Goal: Task Accomplishment & Management: Use online tool/utility

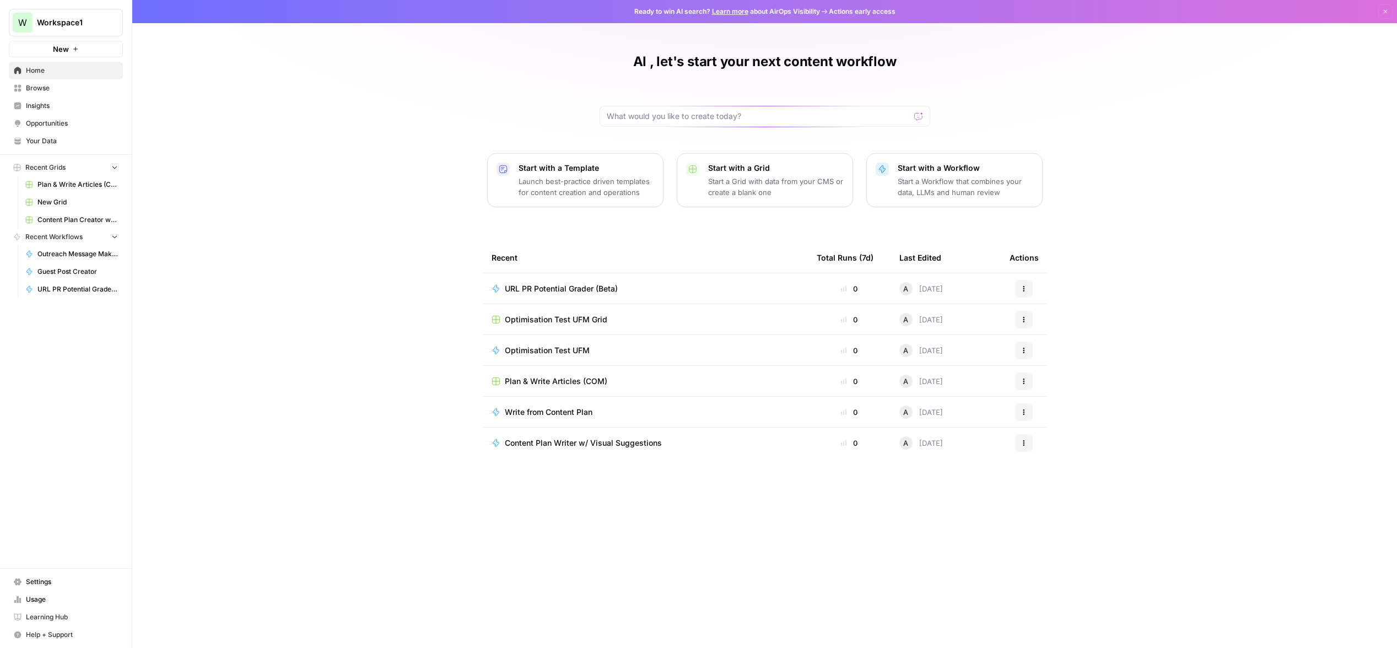
click at [557, 288] on span "URL PR Potential Grader (Beta)" at bounding box center [561, 288] width 113 height 11
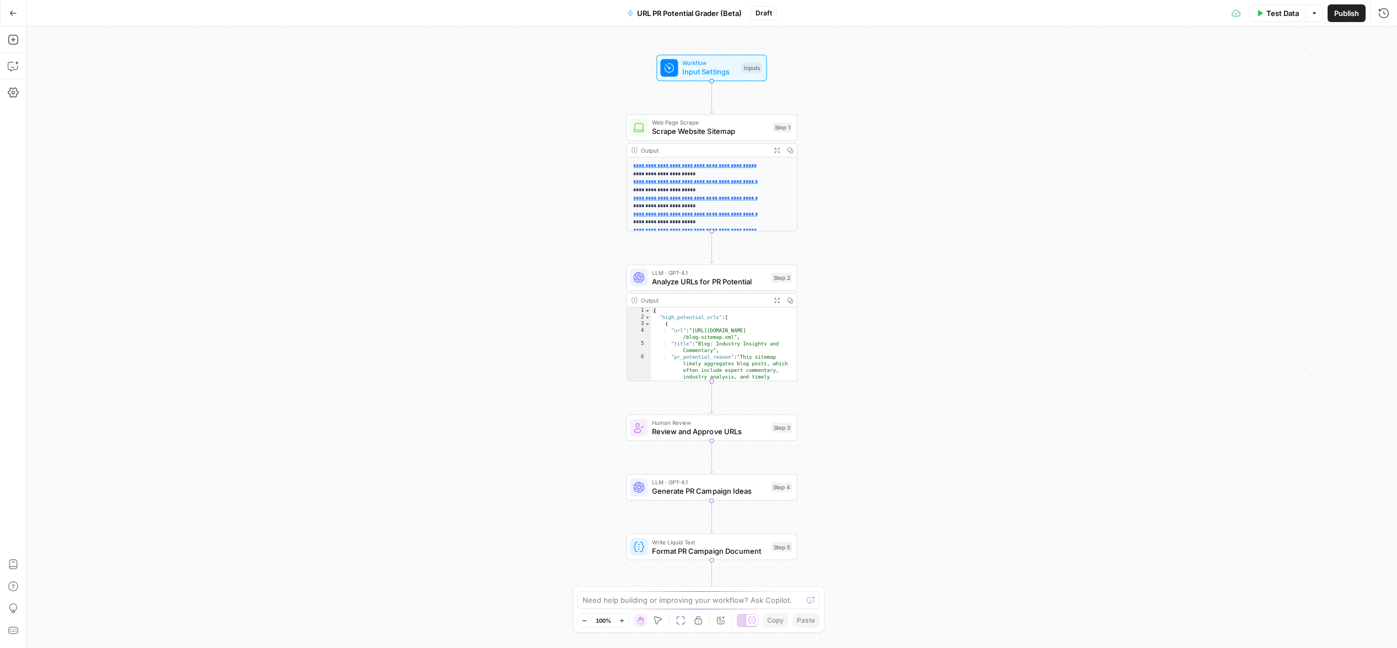
click at [1276, 13] on span "Test Data" at bounding box center [1282, 13] width 33 height 11
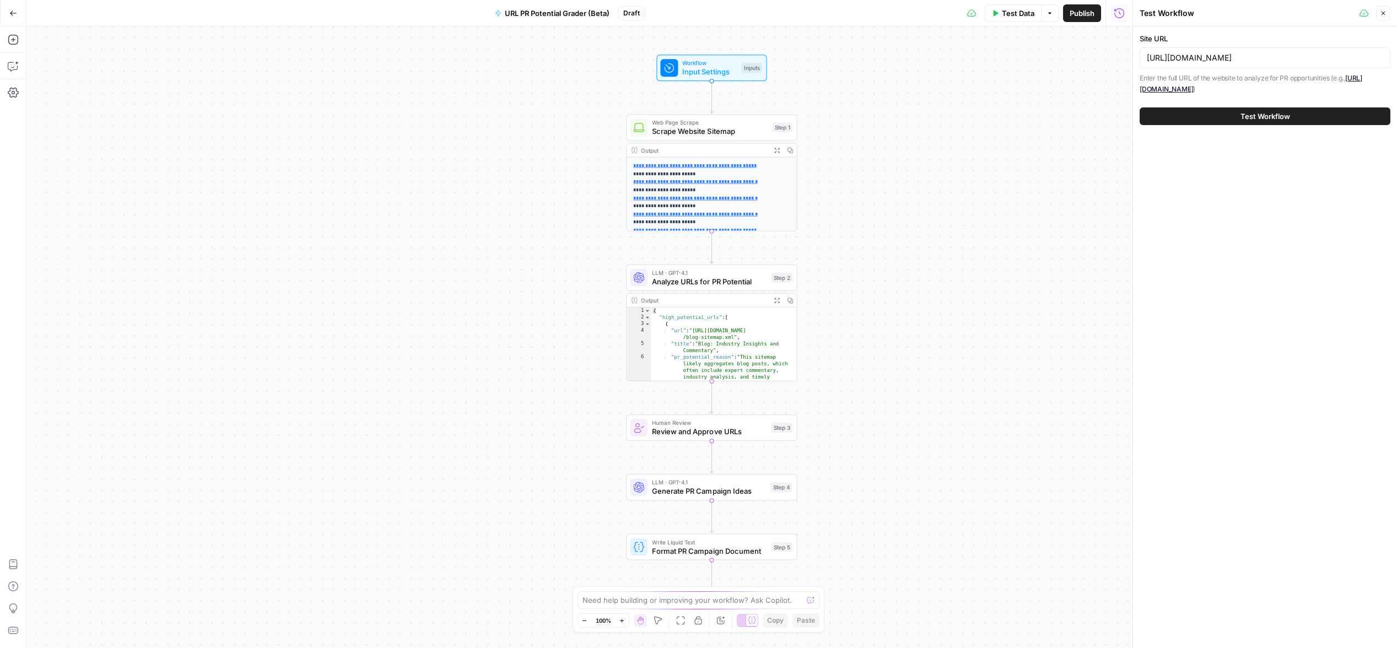
click at [1214, 117] on button "Test Workflow" at bounding box center [1265, 116] width 251 height 18
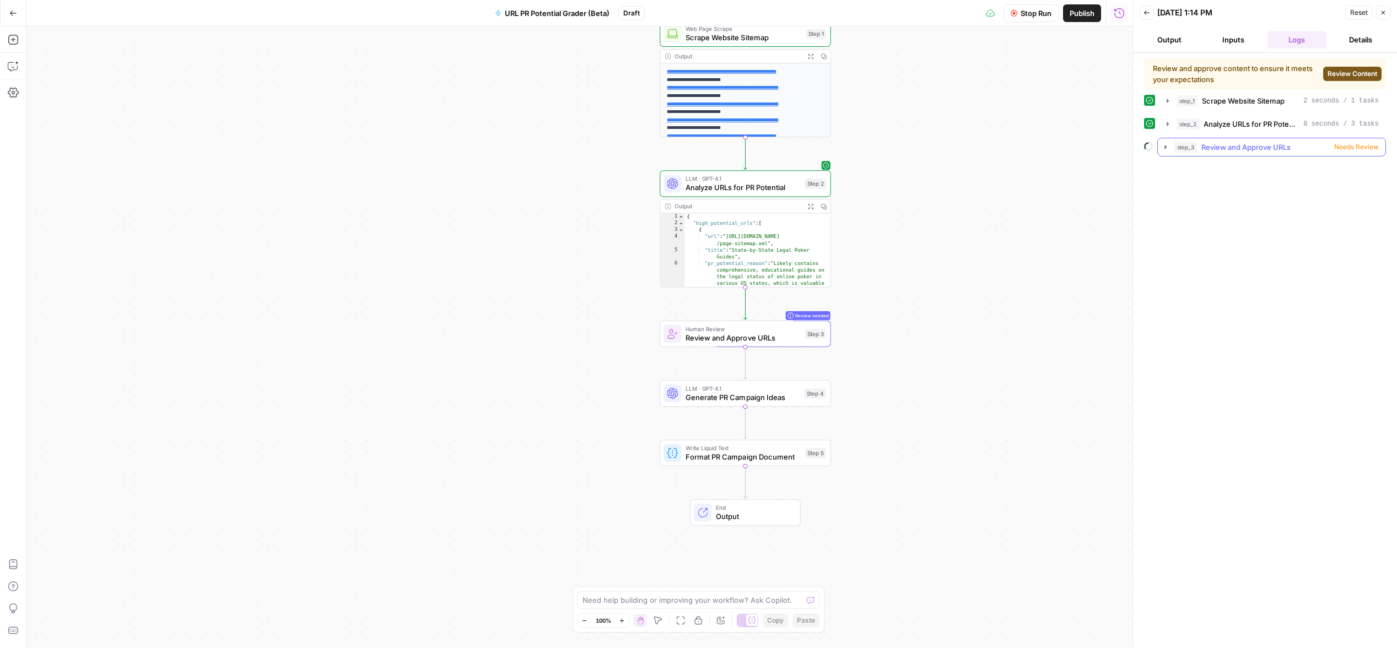
click at [1164, 145] on icon "button" at bounding box center [1165, 147] width 2 height 4
click at [1352, 152] on span "Needs Review" at bounding box center [1356, 147] width 45 height 10
click at [1357, 70] on span "Review Content" at bounding box center [1352, 74] width 50 height 10
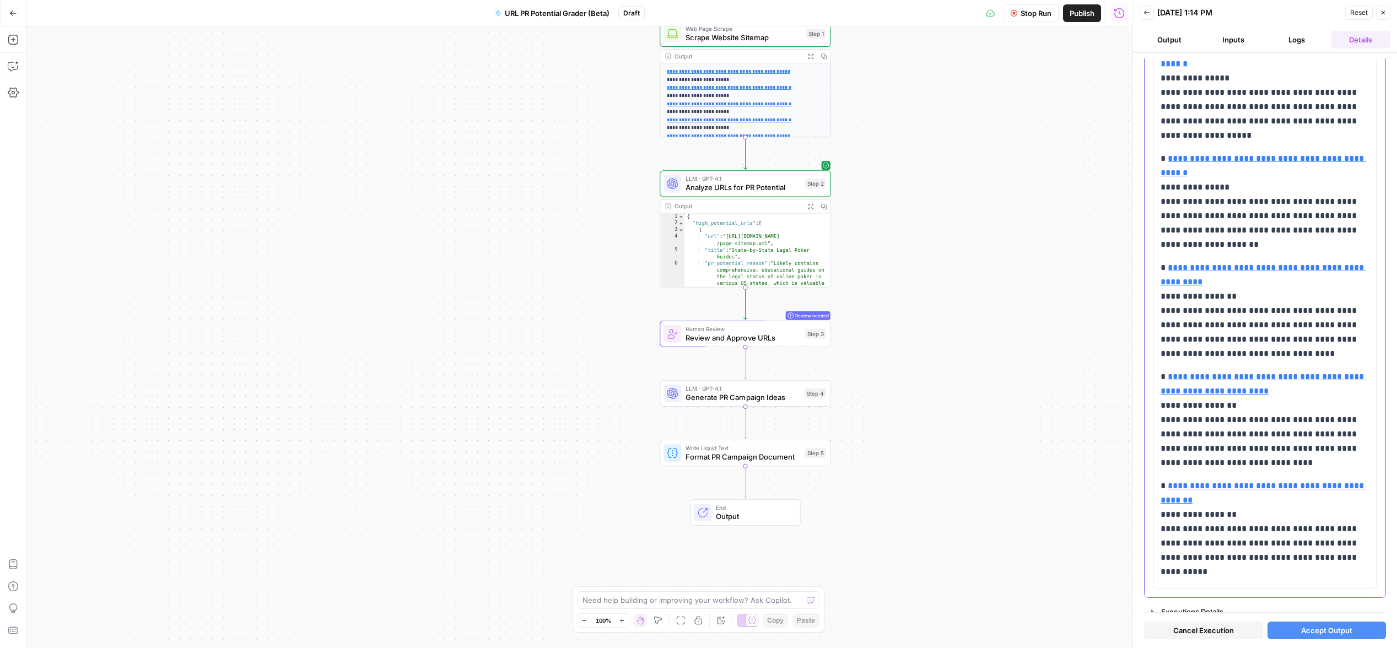
scroll to position [1402, 0]
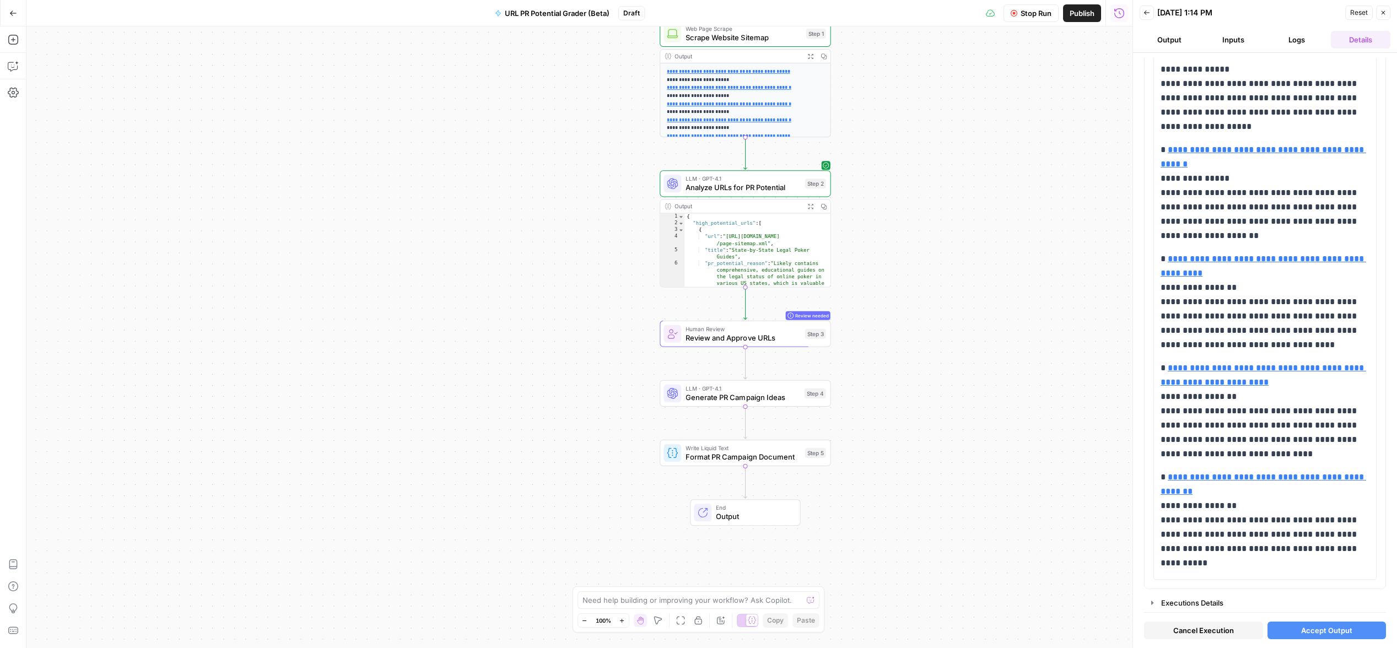
click at [1149, 11] on icon "button" at bounding box center [1146, 12] width 7 height 7
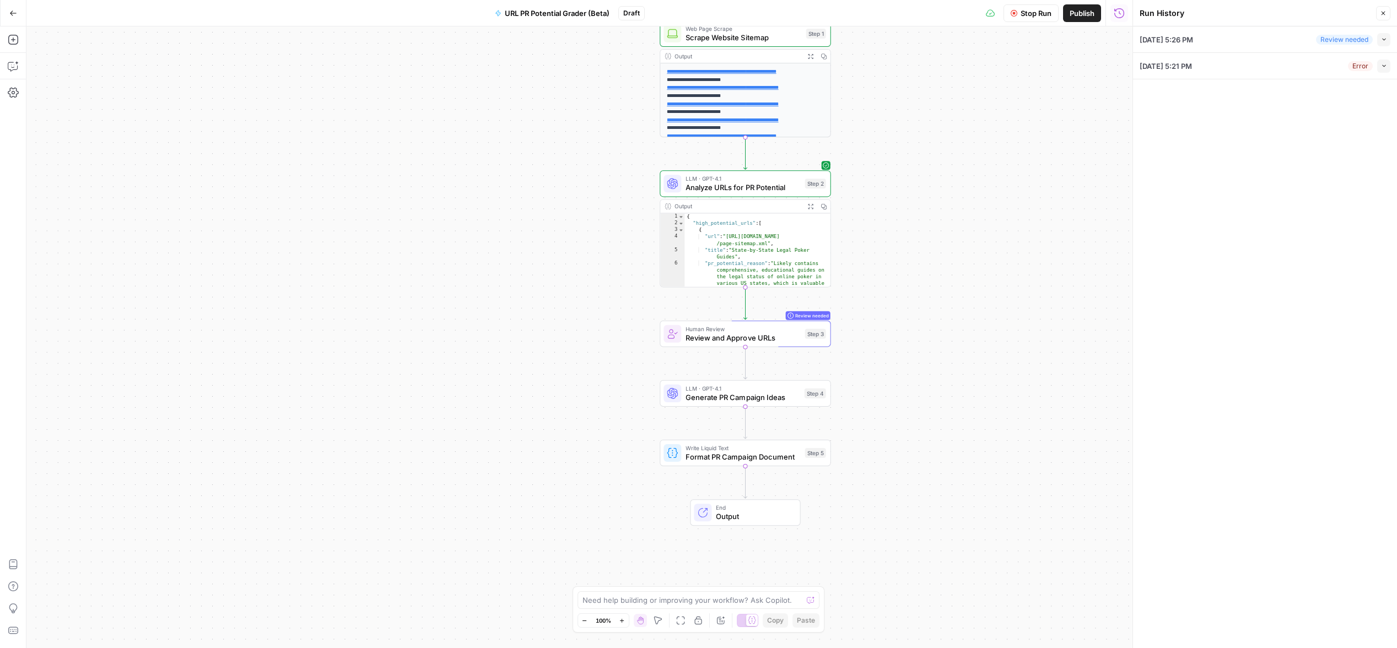
click at [13, 13] on icon "button" at bounding box center [13, 13] width 8 height 8
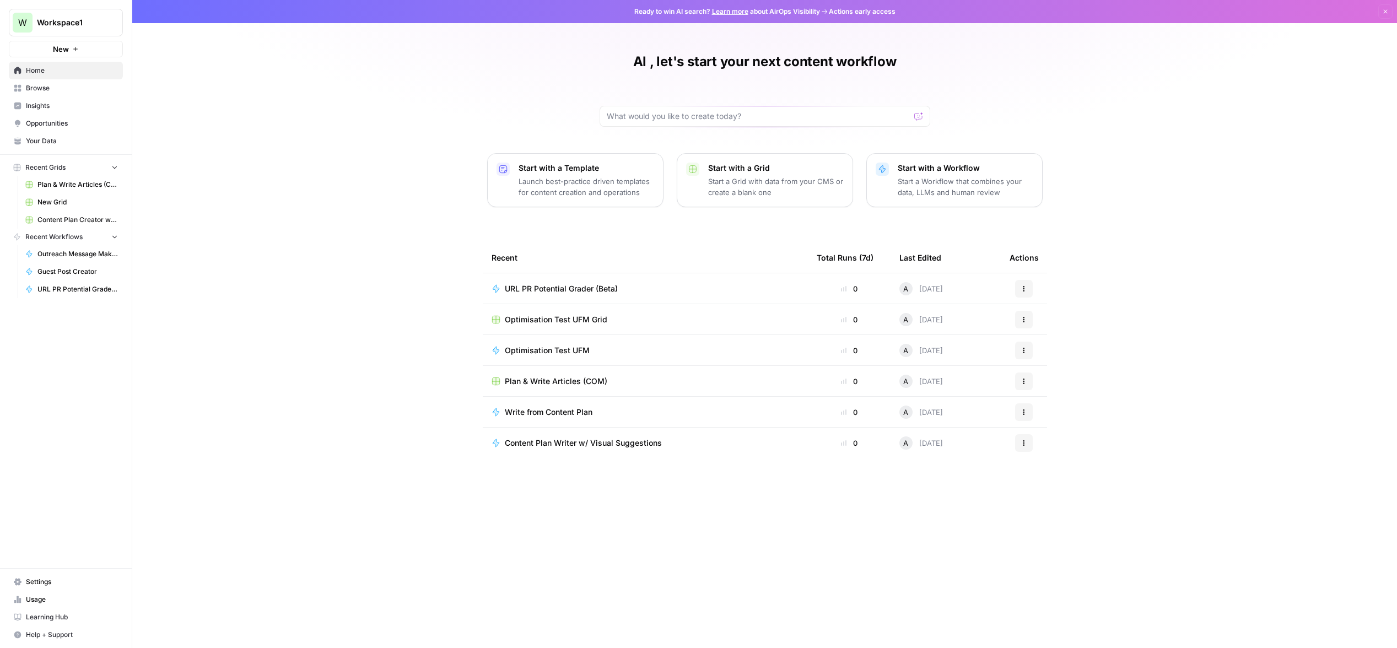
click at [56, 87] on span "Browse" at bounding box center [72, 88] width 92 height 10
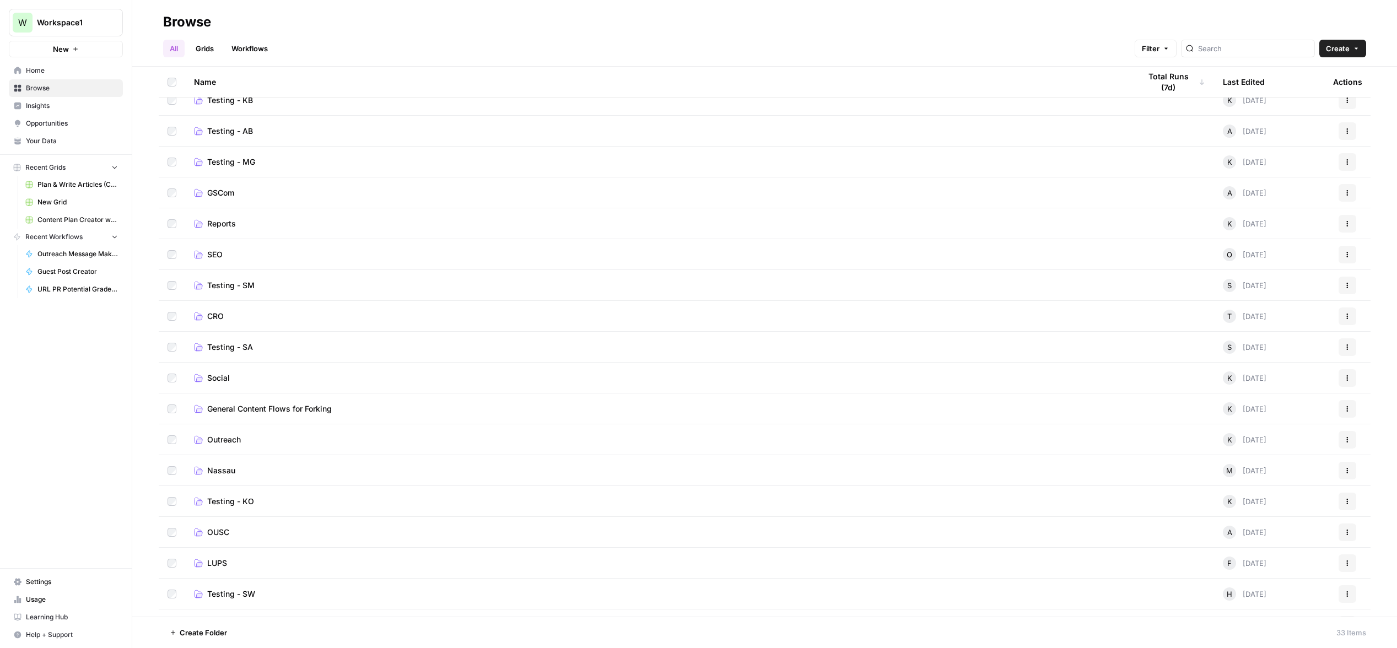
scroll to position [126, 0]
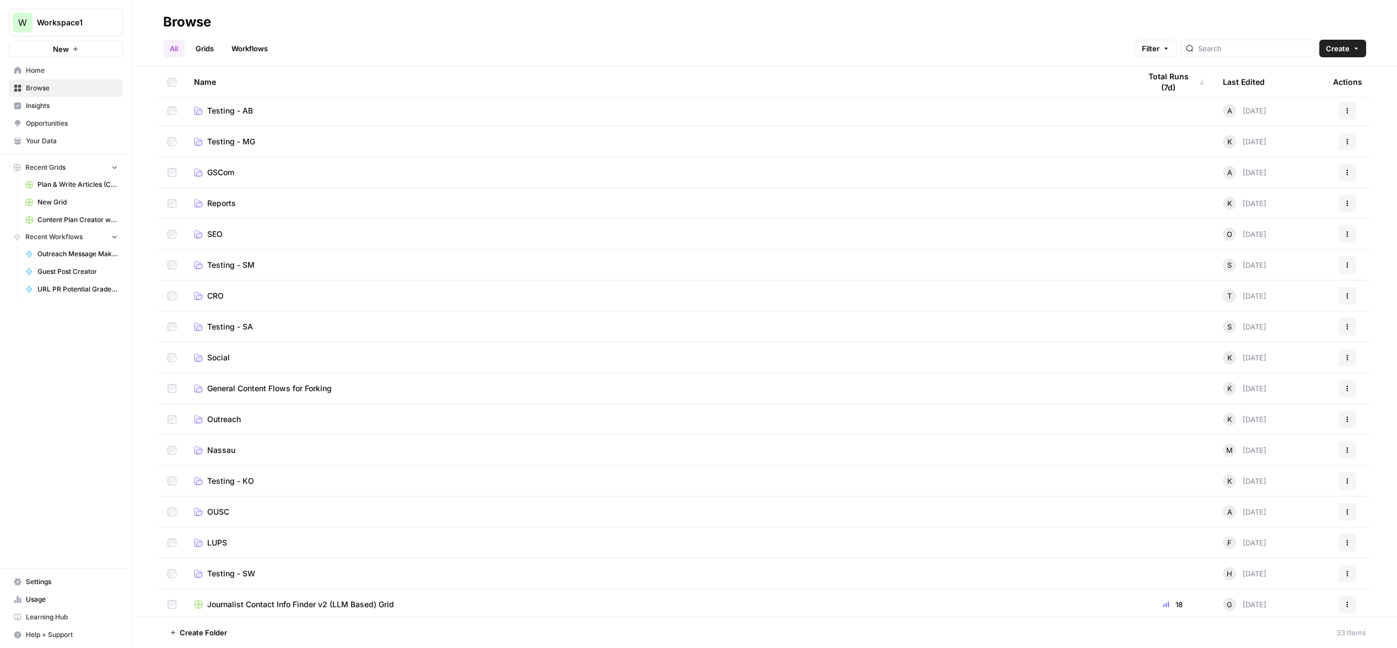
click at [276, 415] on link "Outreach" at bounding box center [658, 419] width 928 height 11
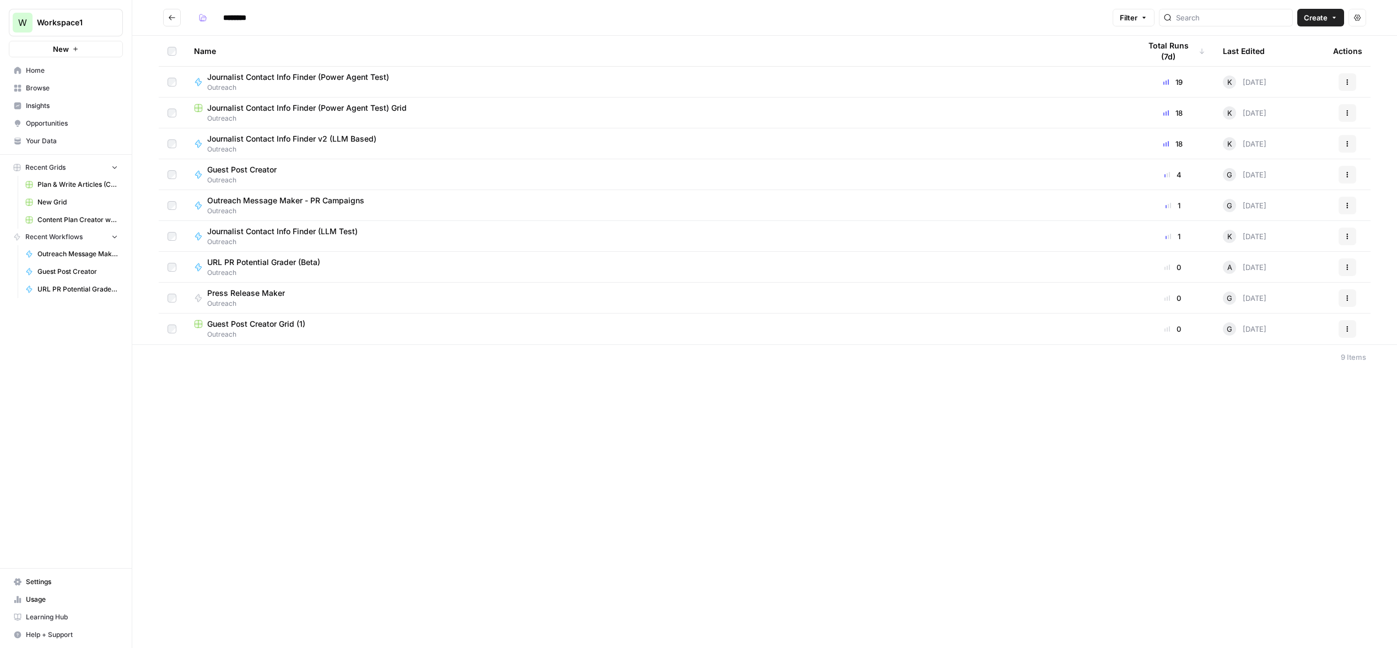
click at [426, 108] on div "Journalist Contact Info Finder (Power Agent Test) Grid" at bounding box center [658, 107] width 928 height 11
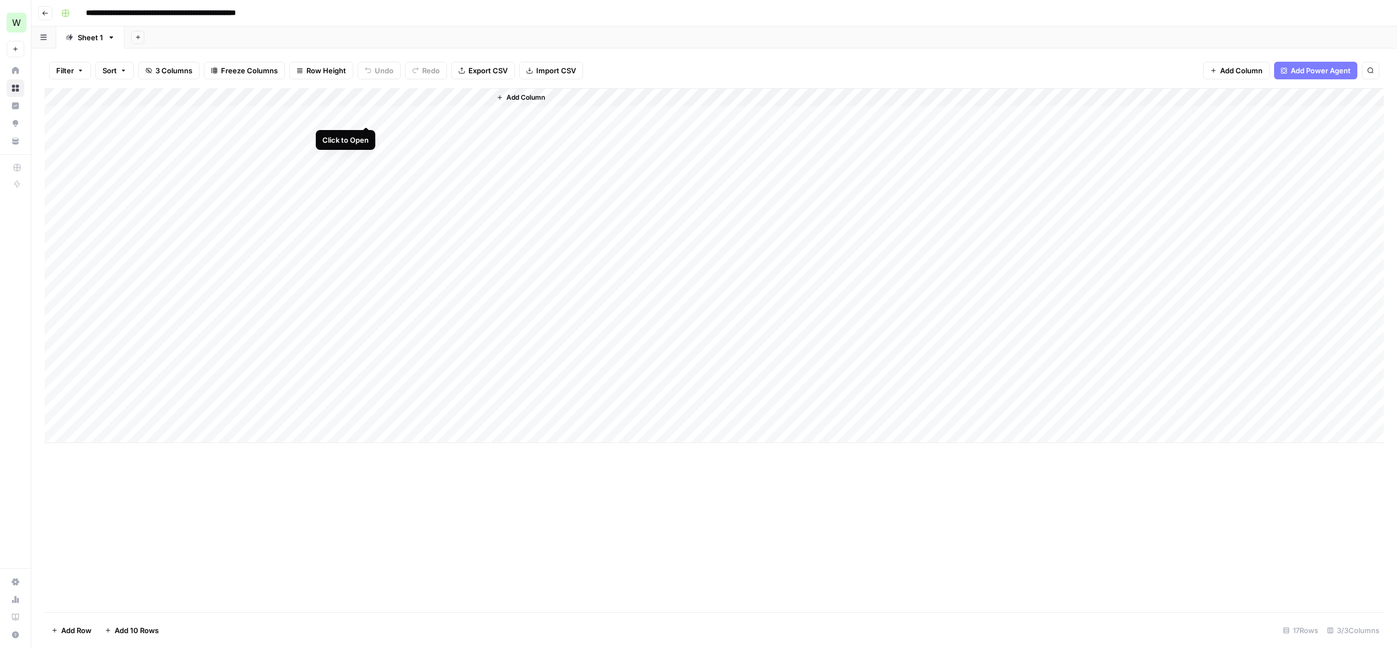
click at [363, 114] on div "Add Column" at bounding box center [714, 265] width 1339 height 355
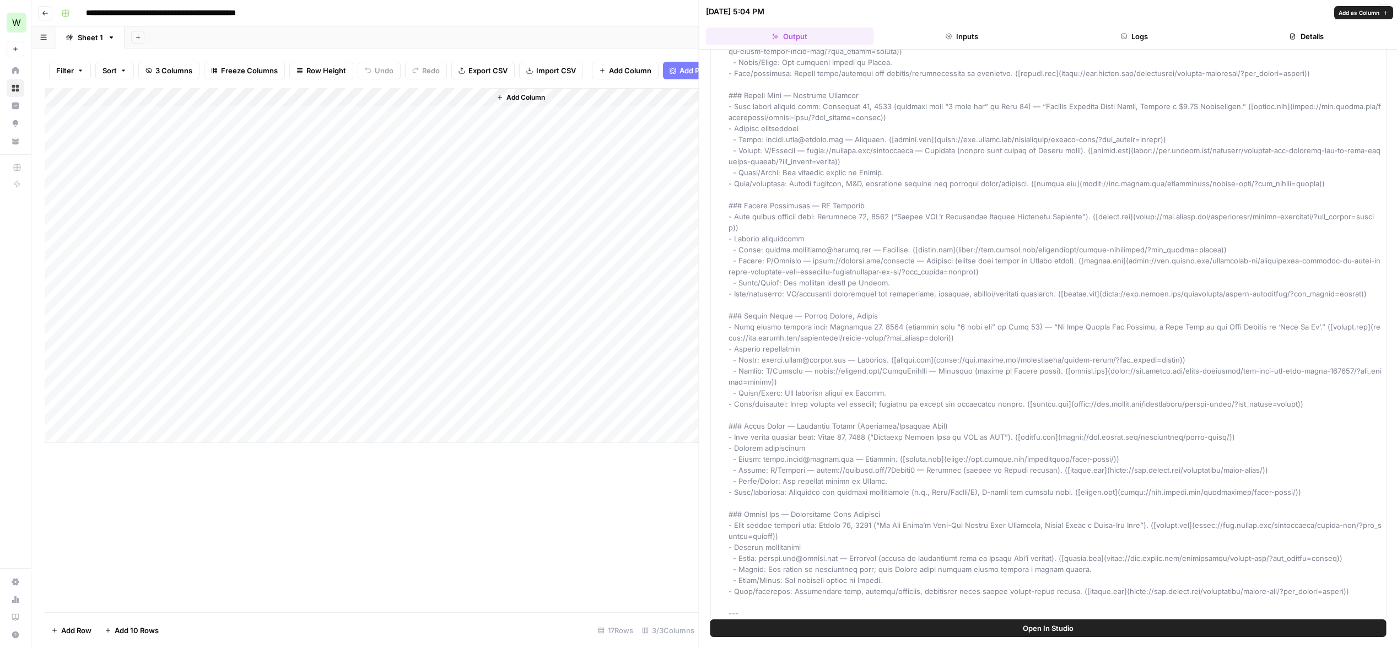
scroll to position [1332, 0]
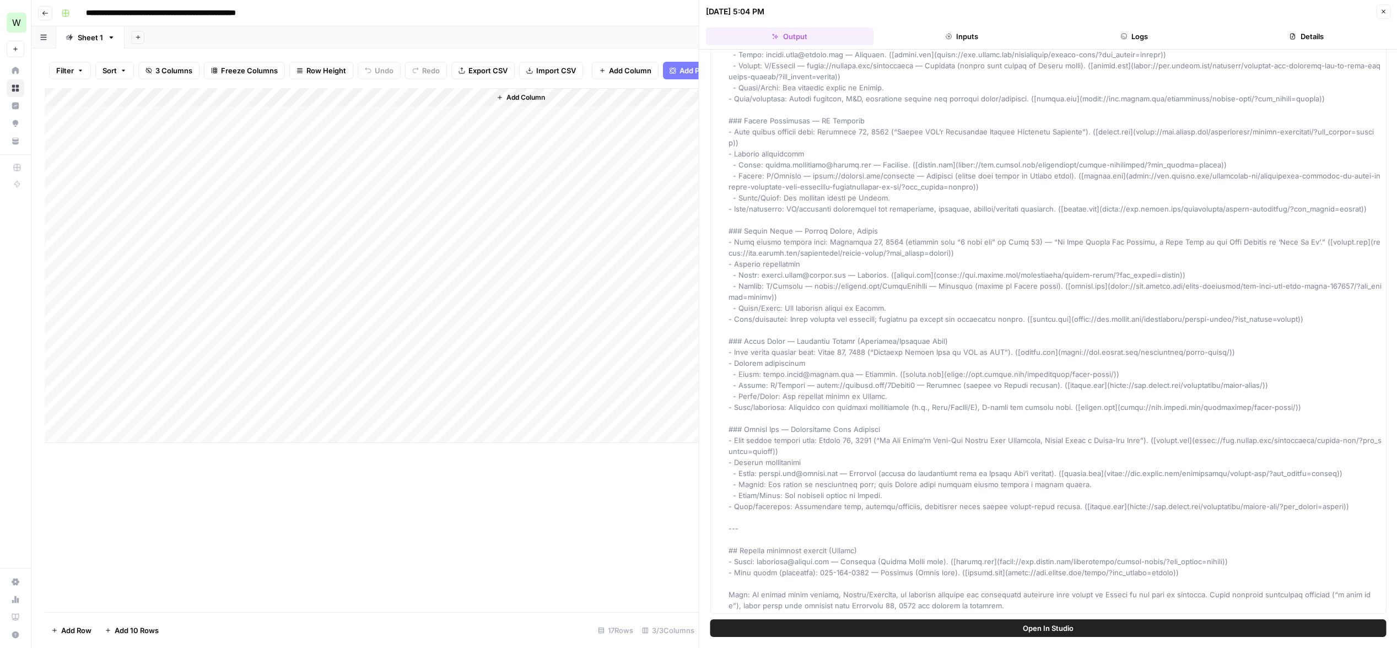
click at [330, 134] on div "Add Column" at bounding box center [372, 265] width 654 height 355
click at [363, 133] on div "Add Column" at bounding box center [372, 265] width 654 height 355
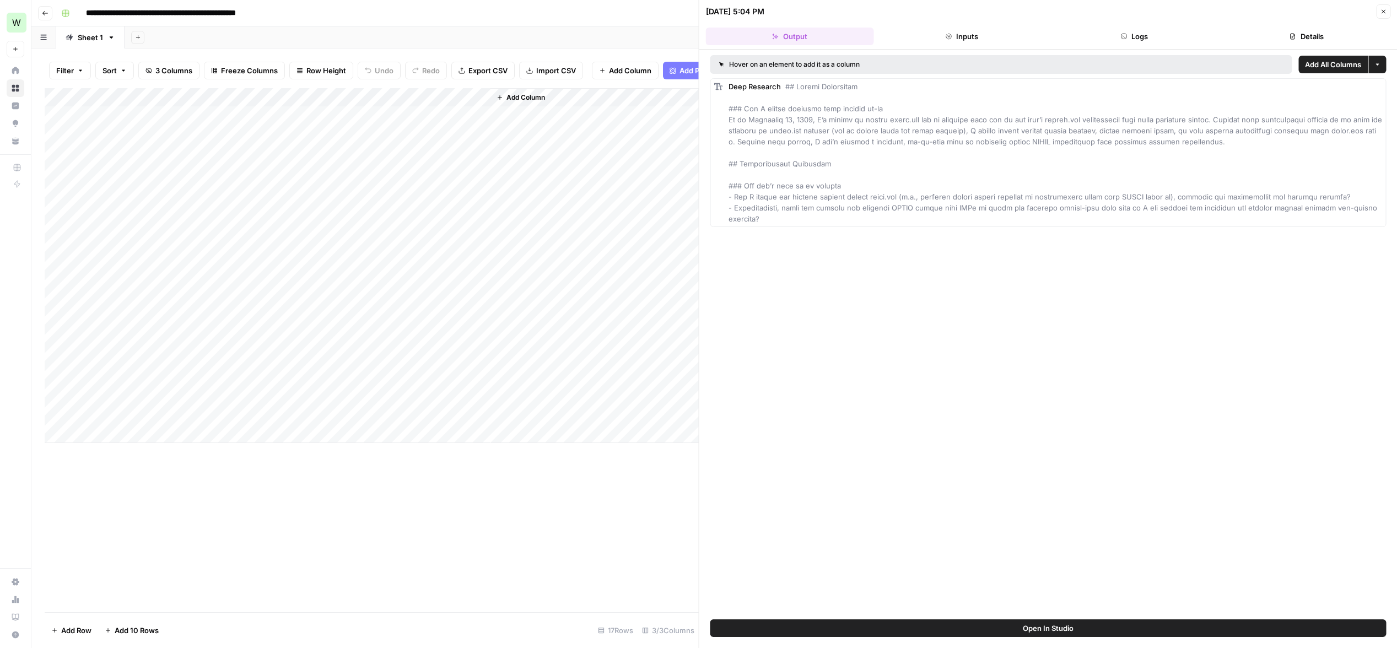
click at [291, 155] on div "Add Column" at bounding box center [372, 265] width 654 height 355
click at [363, 154] on div "Add Column" at bounding box center [372, 265] width 654 height 355
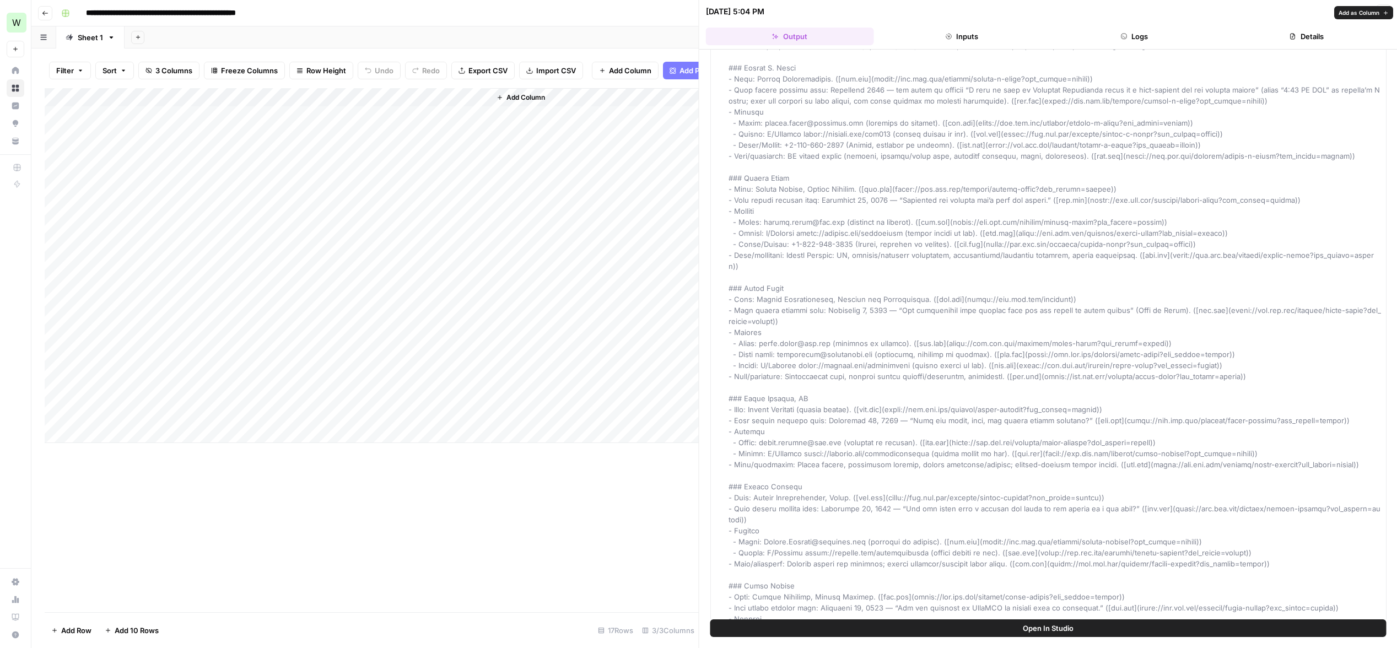
scroll to position [350, 0]
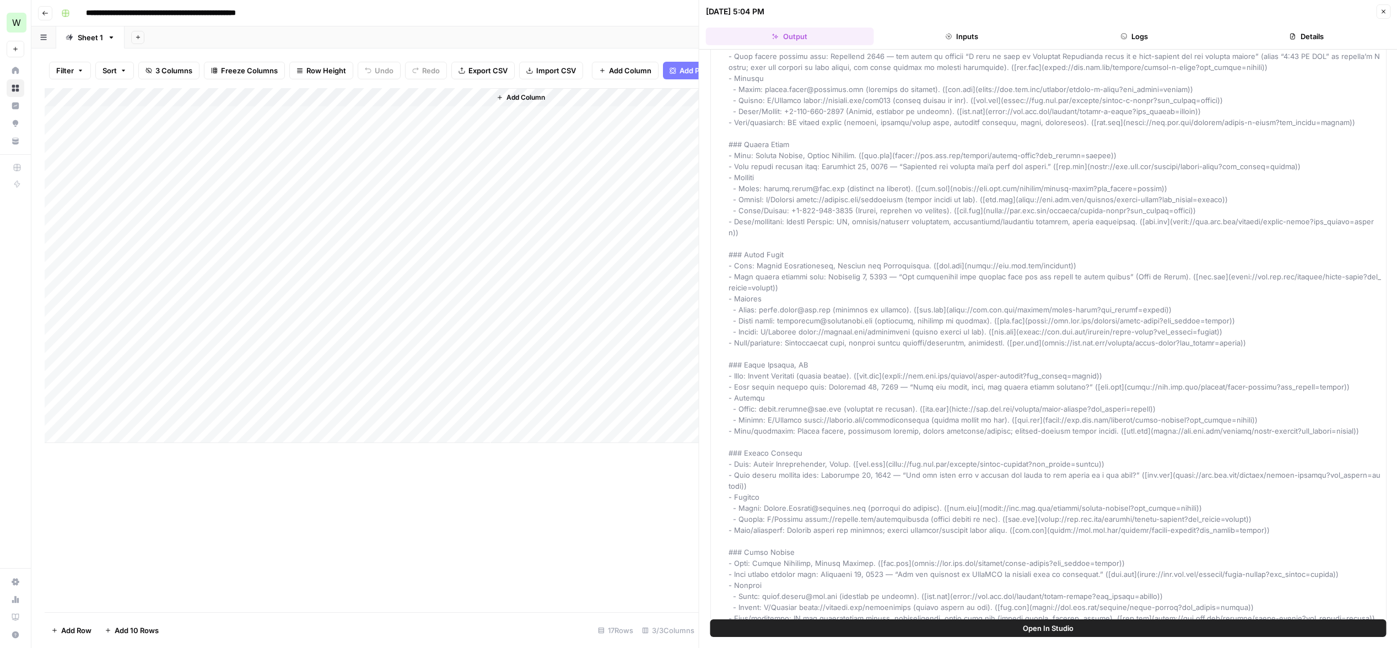
click at [364, 171] on div "Add Column" at bounding box center [372, 265] width 654 height 355
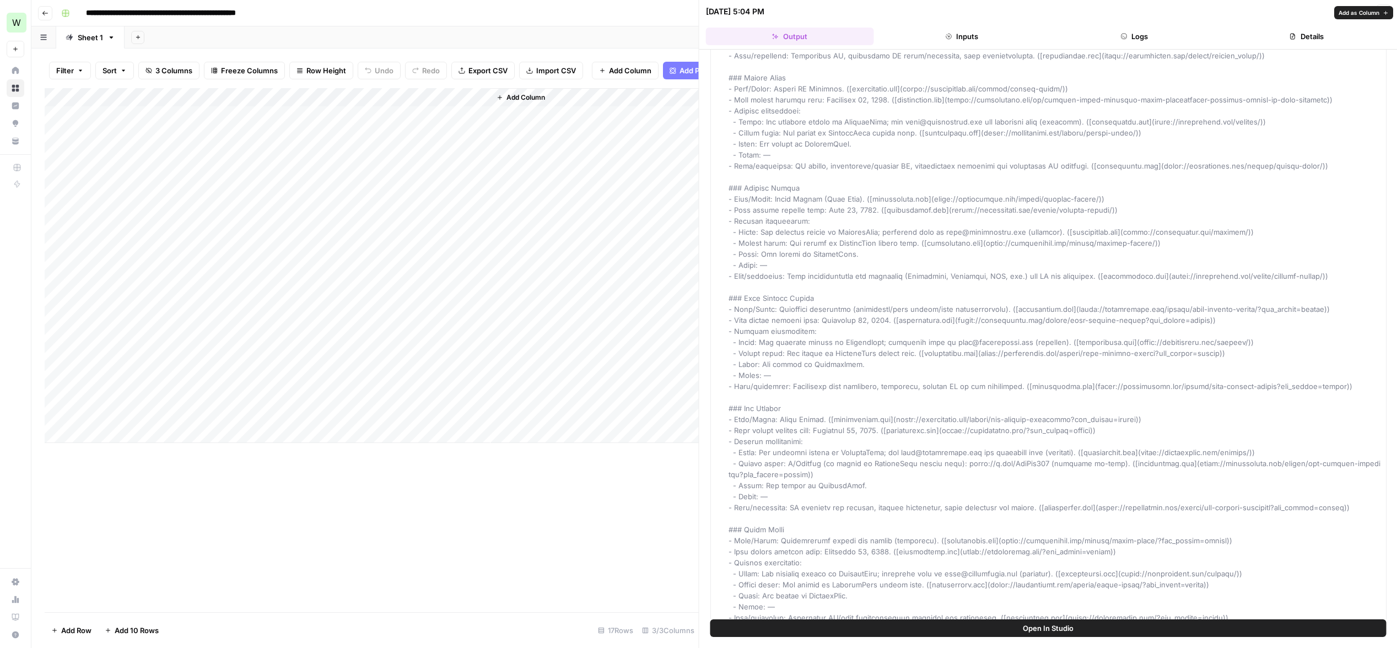
scroll to position [317, 0]
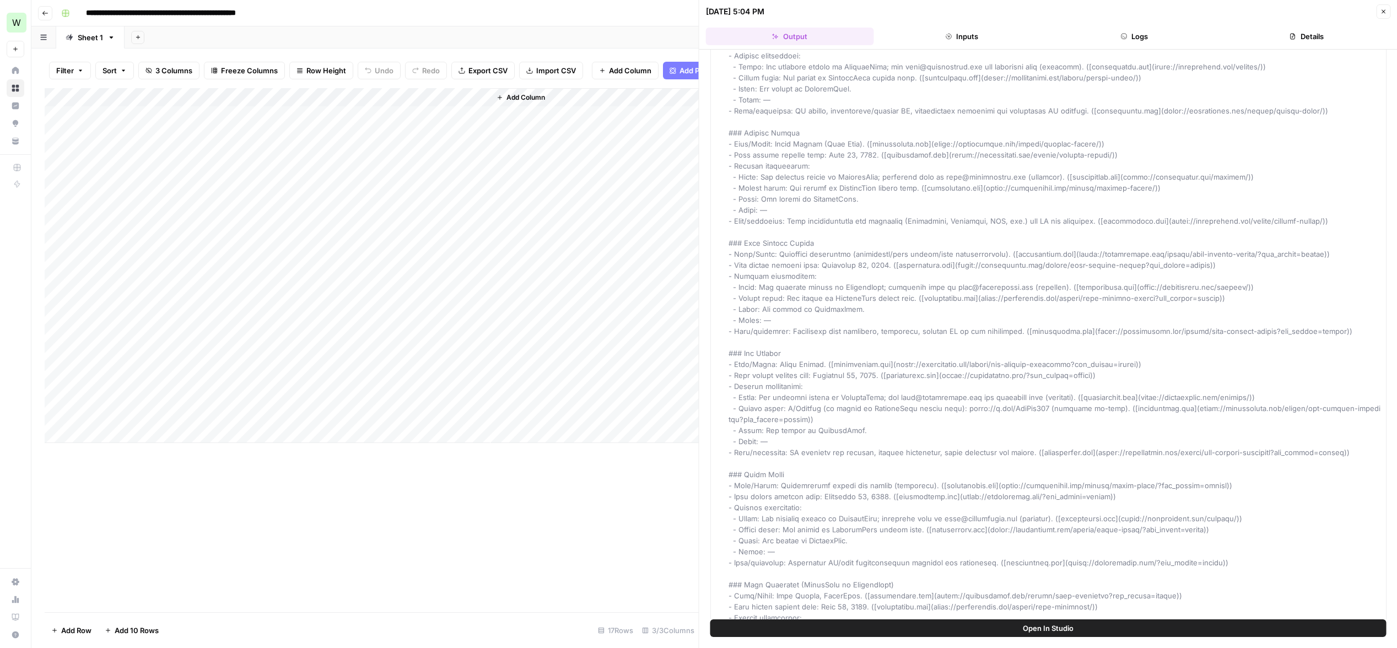
click at [287, 189] on div "Add Column" at bounding box center [372, 265] width 654 height 355
click at [364, 194] on div "Add Column" at bounding box center [372, 265] width 654 height 355
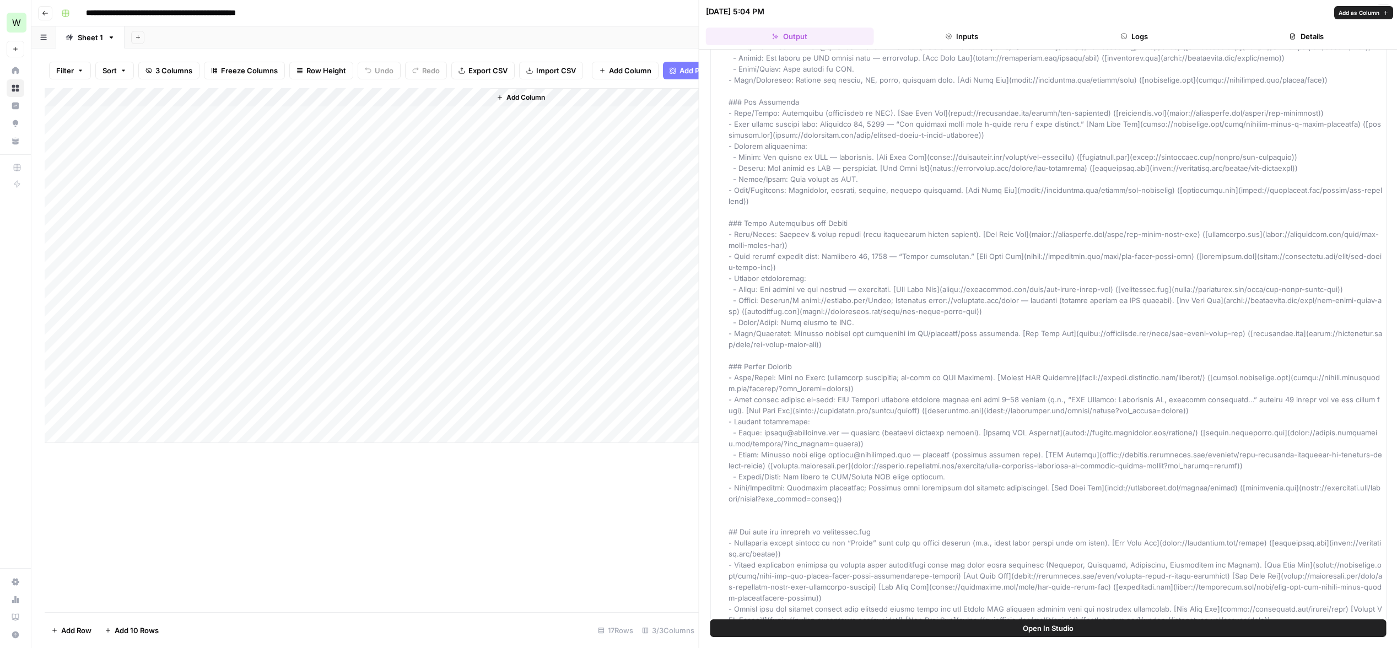
scroll to position [291, 0]
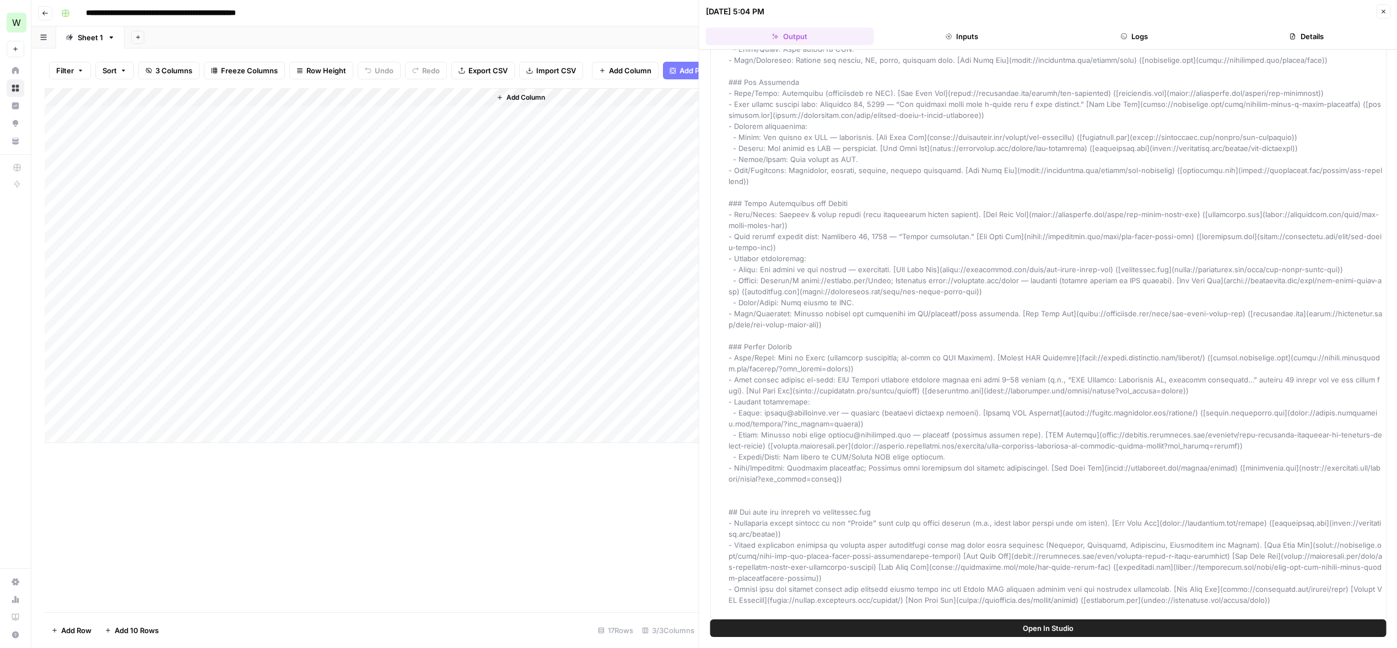
click at [294, 206] on div "Add Column" at bounding box center [372, 265] width 654 height 355
click at [368, 209] on div "Add Column" at bounding box center [372, 265] width 654 height 355
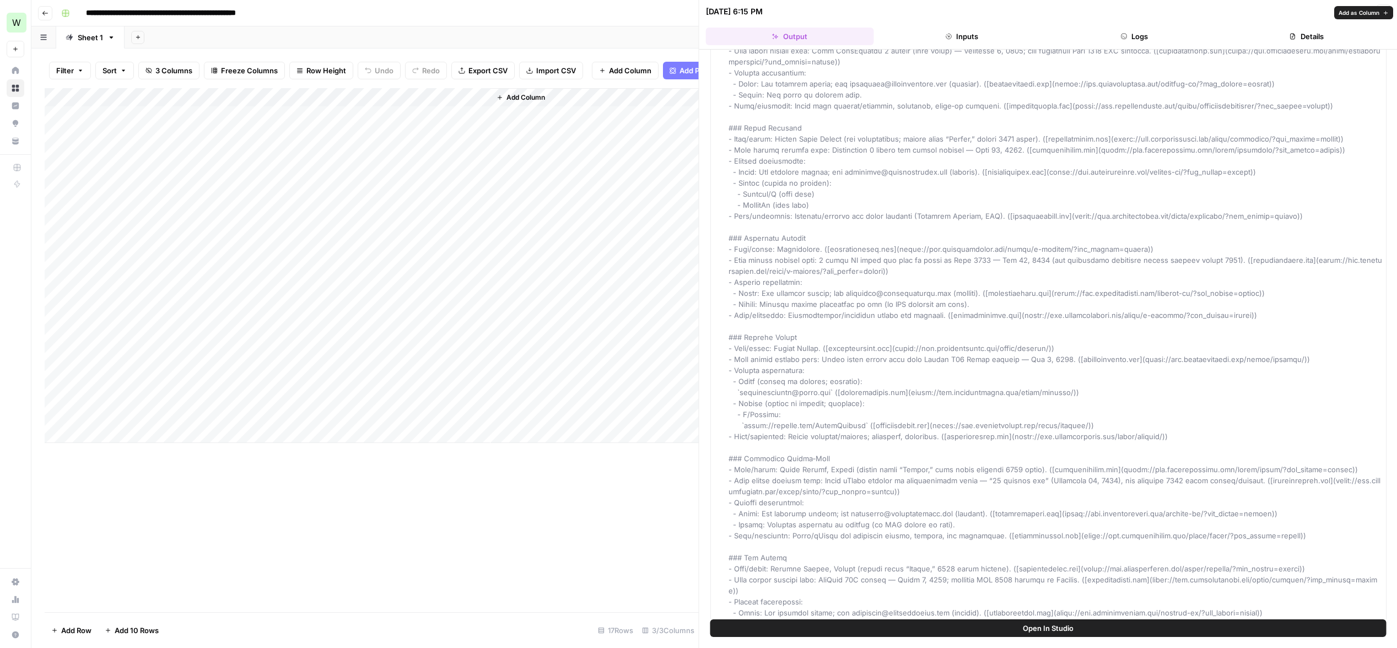
scroll to position [1443, 0]
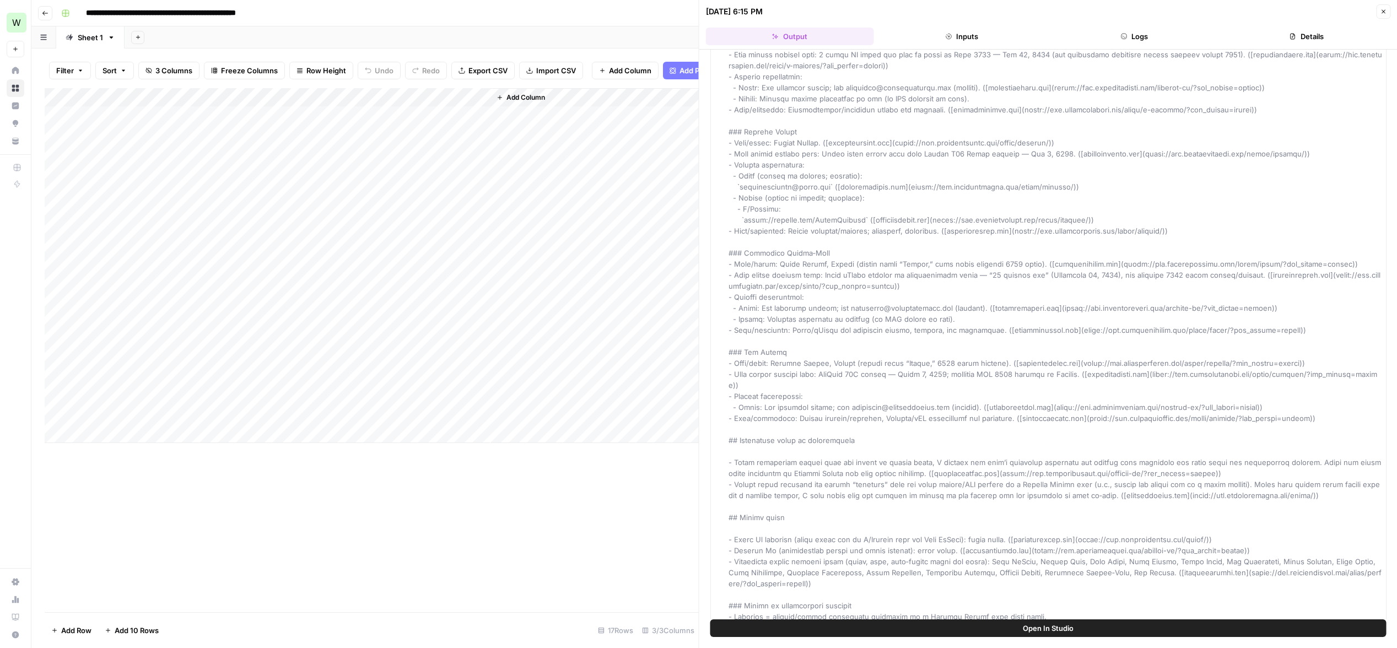
click at [528, 279] on div "Add Column" at bounding box center [594, 265] width 208 height 355
click at [307, 229] on div "Add Column" at bounding box center [372, 265] width 654 height 355
click at [366, 230] on div "Add Column" at bounding box center [372, 265] width 654 height 355
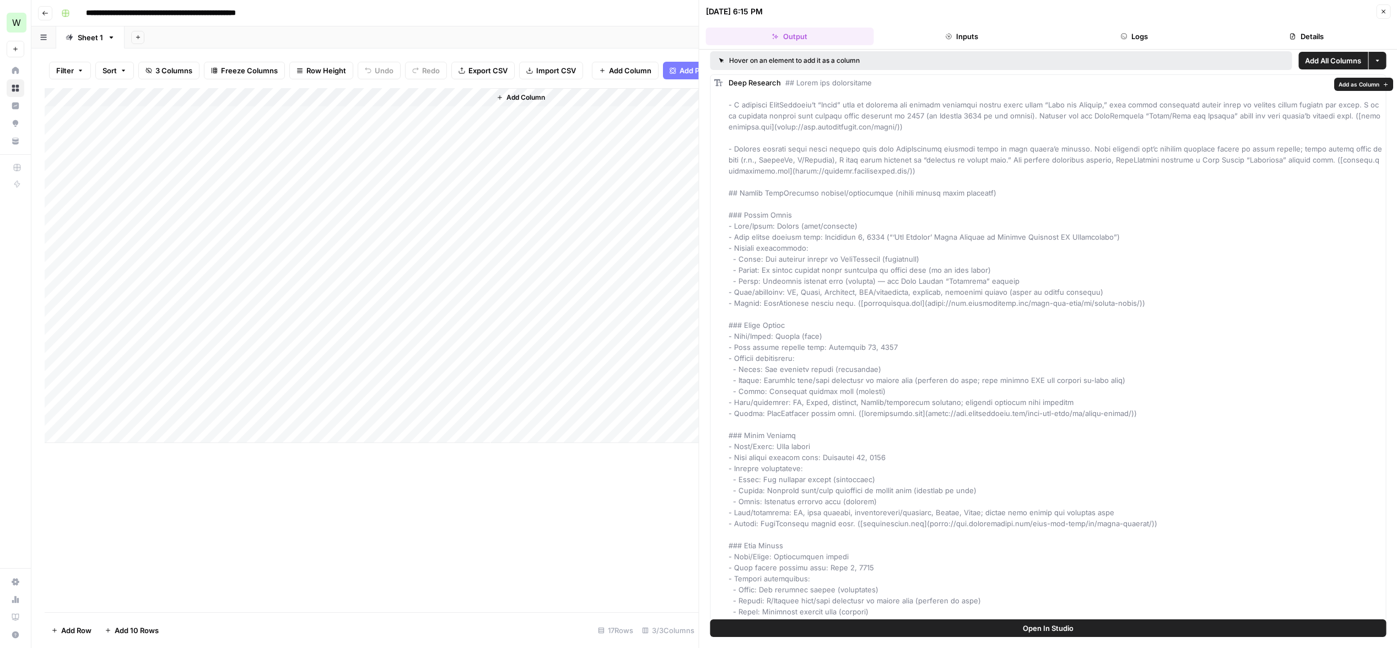
scroll to position [5, 0]
click at [425, 230] on div "Add Column" at bounding box center [372, 265] width 654 height 355
click at [479, 230] on div "Add Column" at bounding box center [372, 265] width 654 height 355
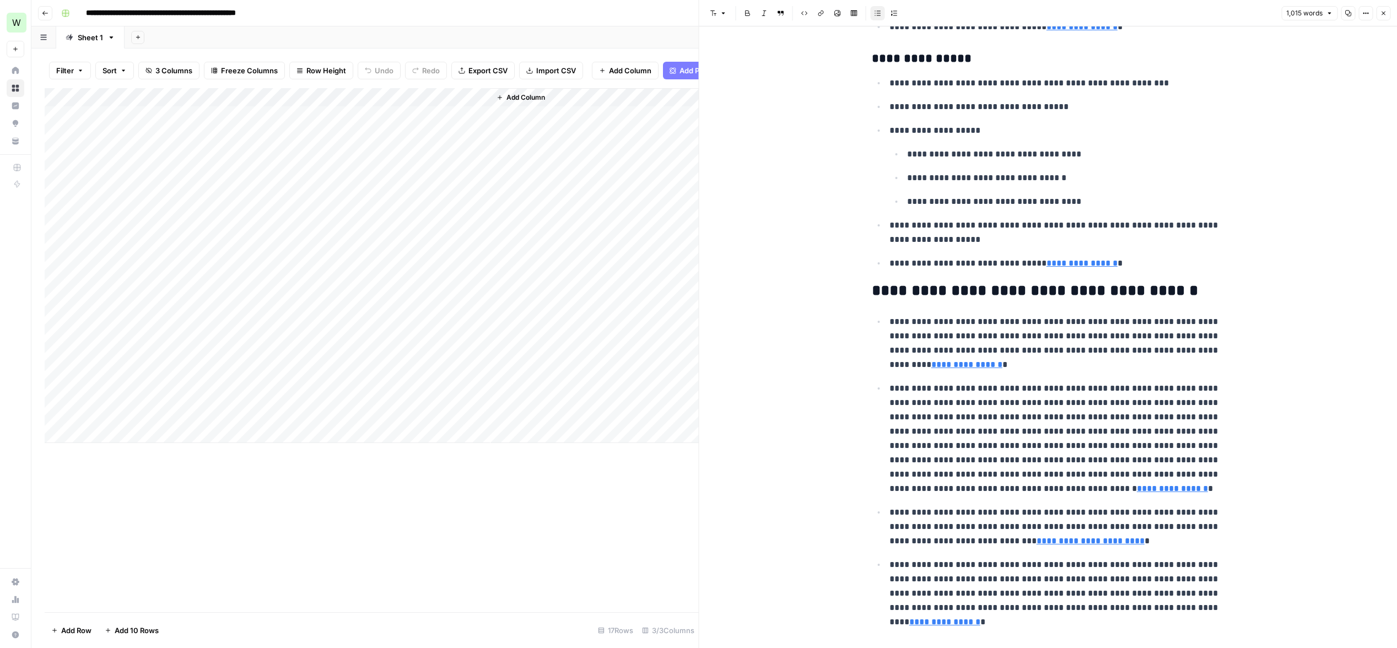
scroll to position [3322, 0]
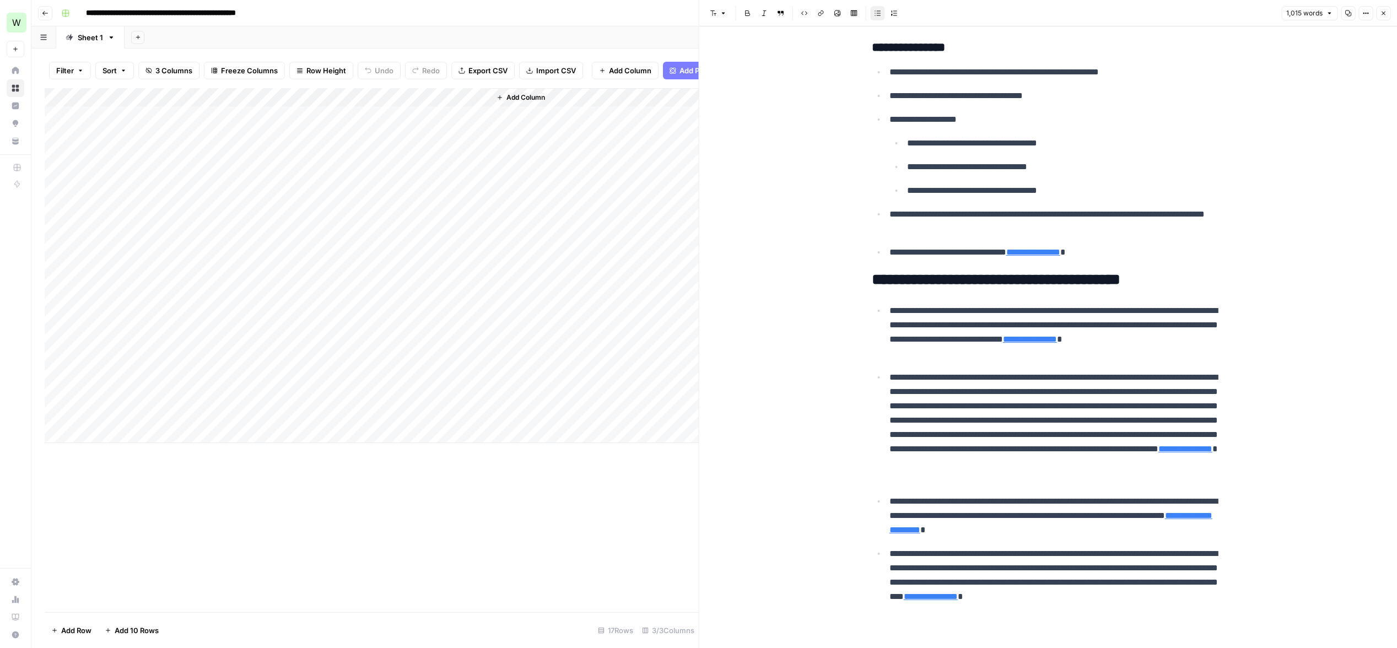
click at [286, 266] on div "Add Column" at bounding box center [372, 265] width 654 height 355
click at [365, 267] on div "Add Column" at bounding box center [372, 265] width 654 height 355
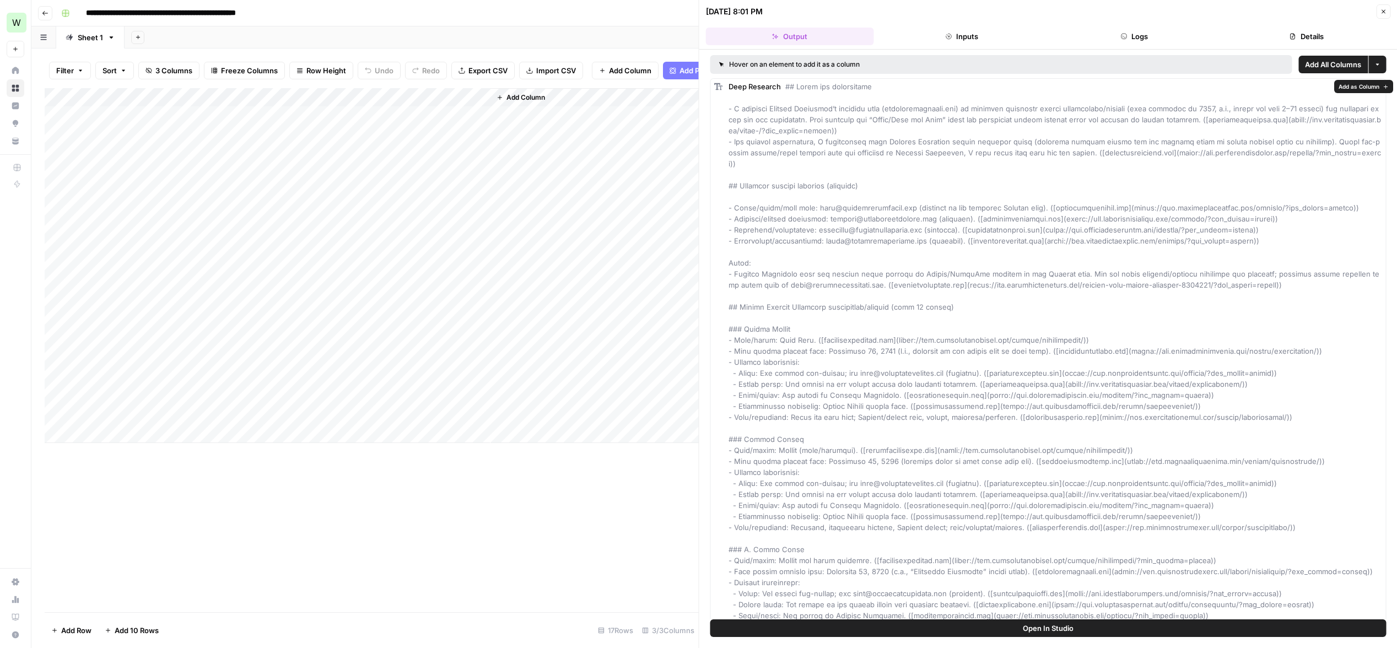
click at [332, 284] on div "Add Column" at bounding box center [372, 265] width 654 height 355
click at [365, 285] on div "Add Column" at bounding box center [372, 265] width 654 height 355
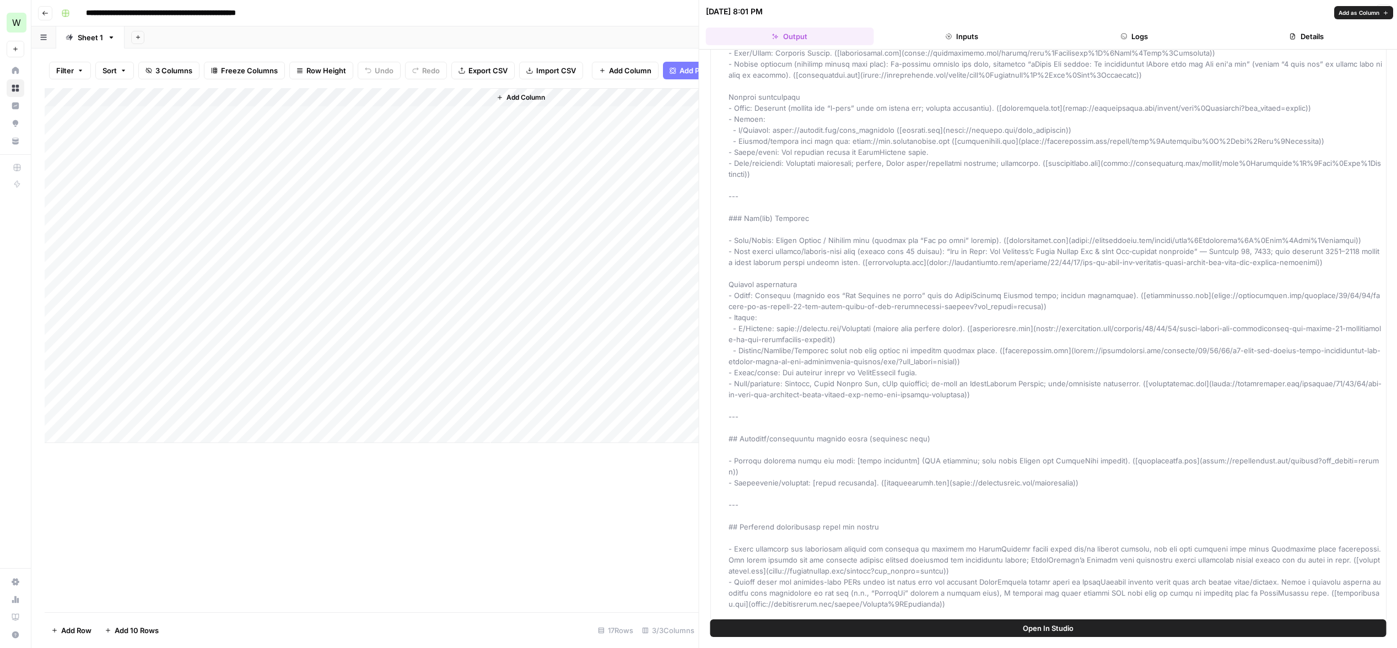
scroll to position [947, 0]
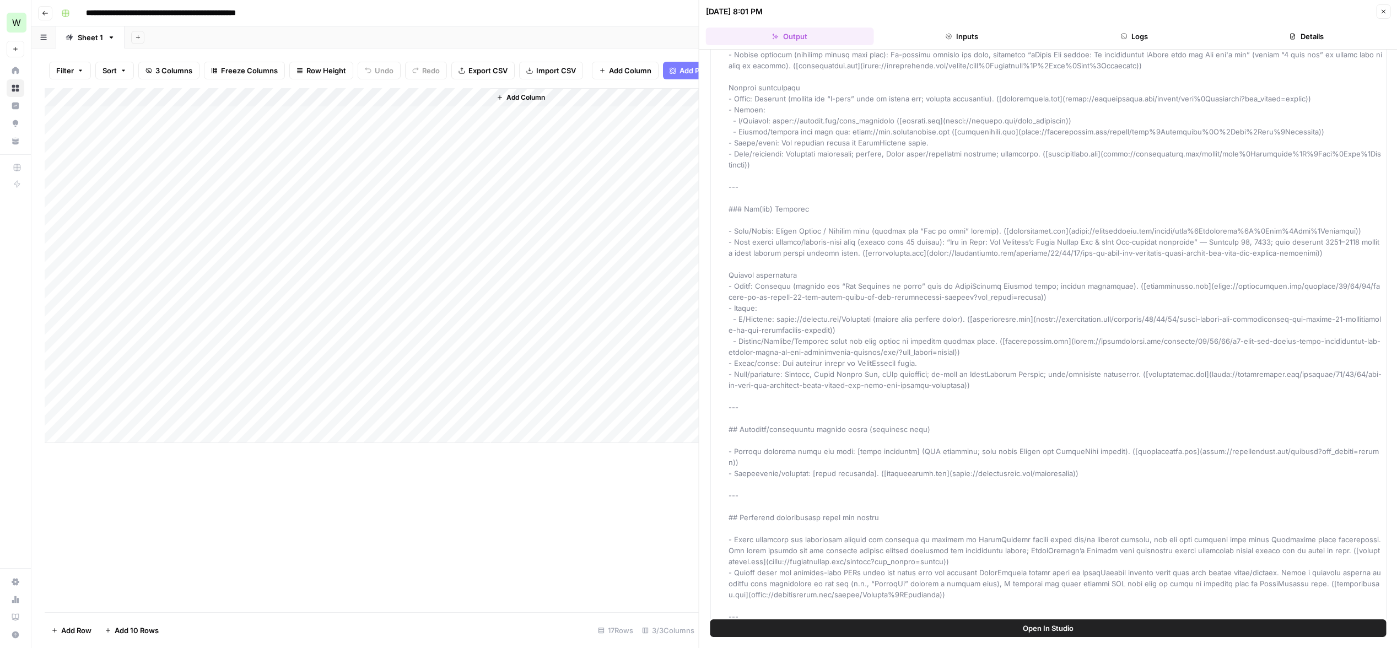
click at [291, 314] on div "Add Column" at bounding box center [372, 265] width 654 height 355
click at [318, 302] on div "Add Column" at bounding box center [372, 265] width 654 height 355
click at [363, 300] on div "Add Column" at bounding box center [372, 265] width 654 height 355
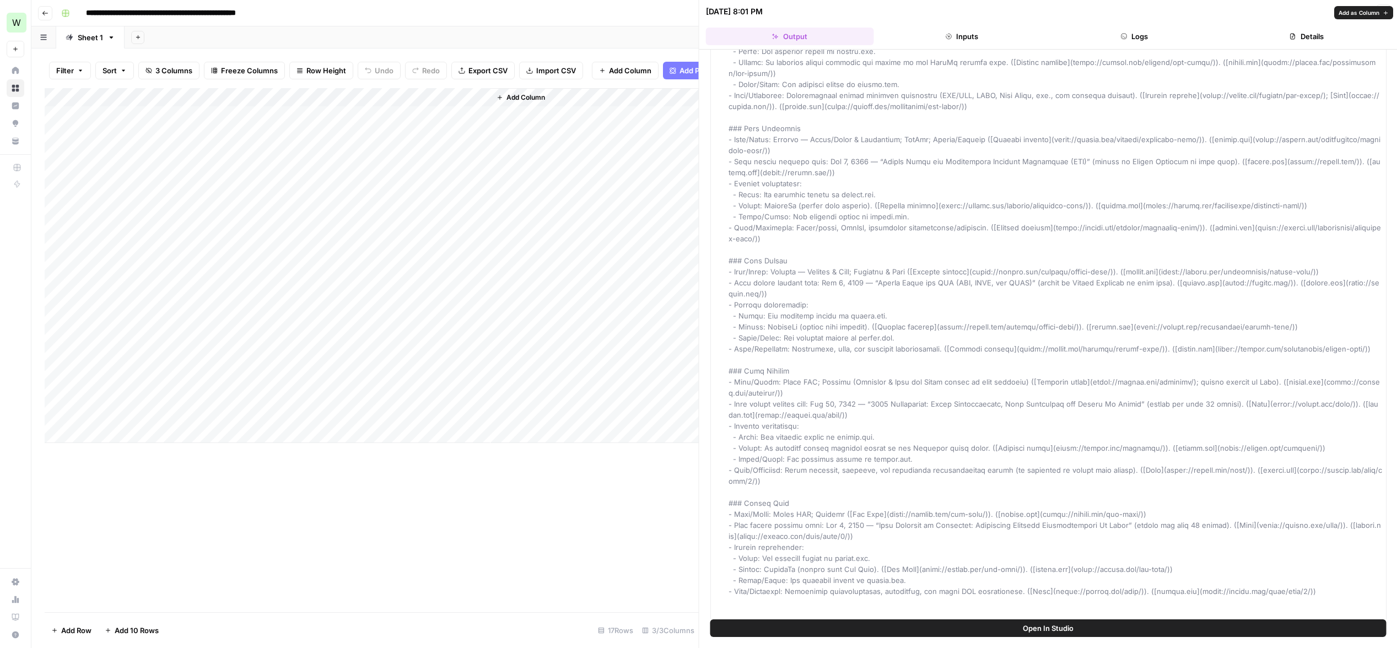
scroll to position [914, 0]
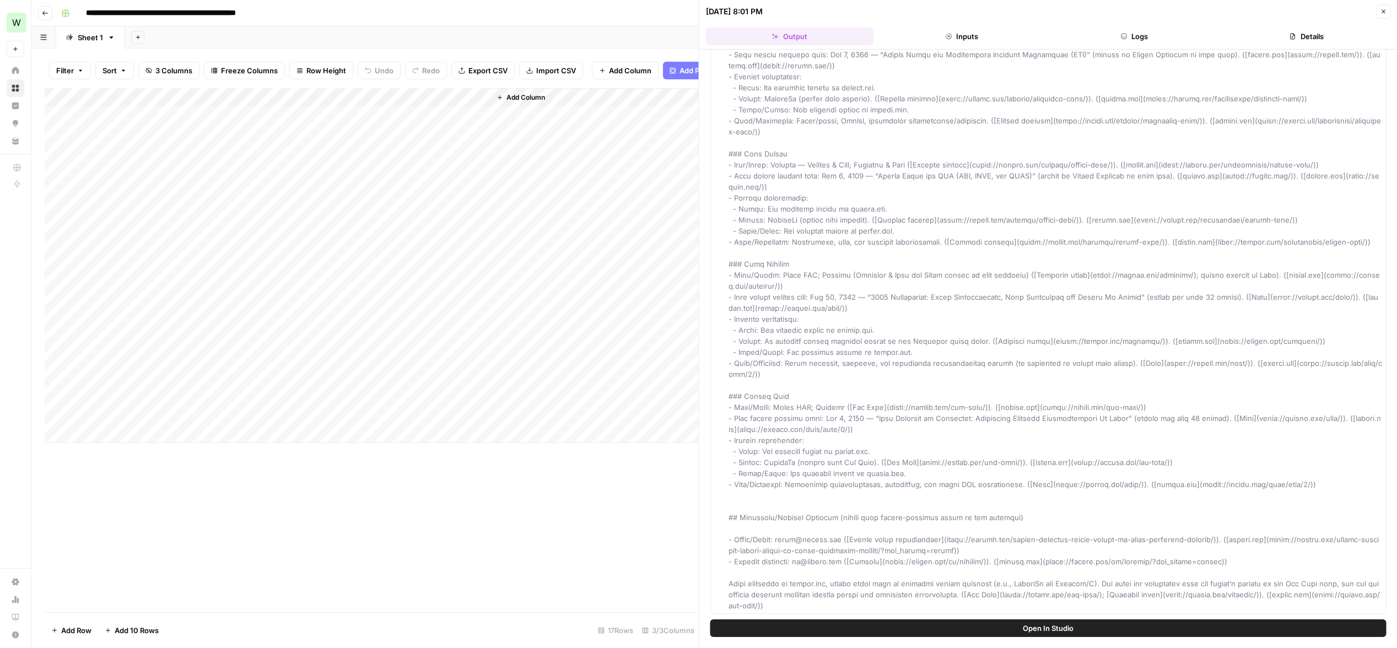
click at [450, 137] on div "Add Column" at bounding box center [372, 265] width 654 height 355
click at [419, 150] on div "Add Column" at bounding box center [372, 265] width 654 height 355
click at [475, 172] on div "Add Column" at bounding box center [372, 265] width 654 height 355
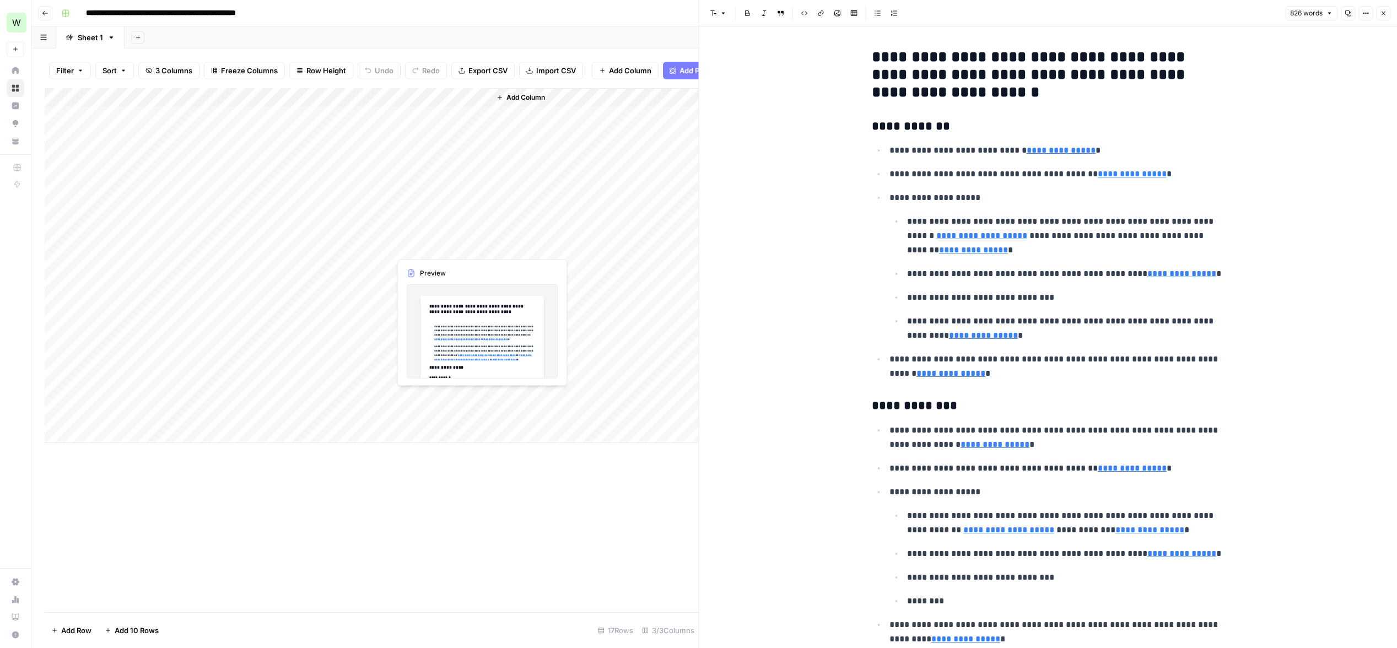
click at [442, 246] on div "Add Column" at bounding box center [372, 265] width 654 height 355
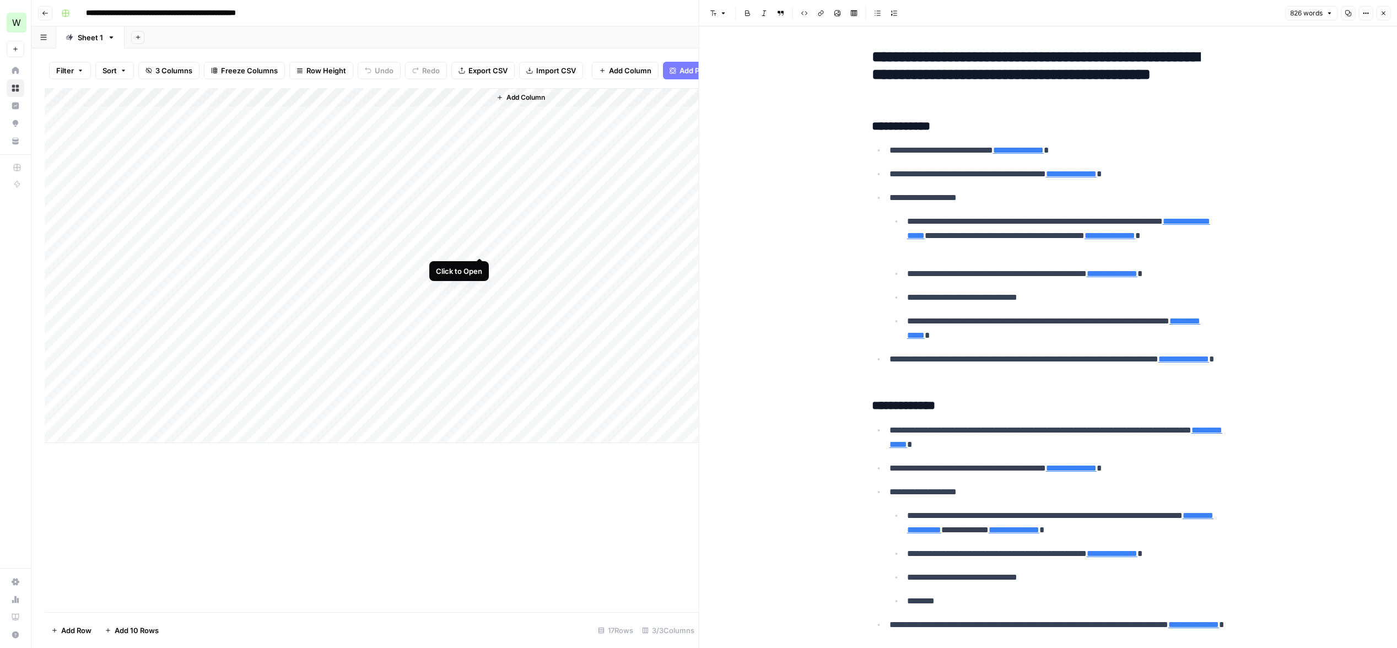
click at [479, 247] on div "Add Column" at bounding box center [372, 265] width 654 height 355
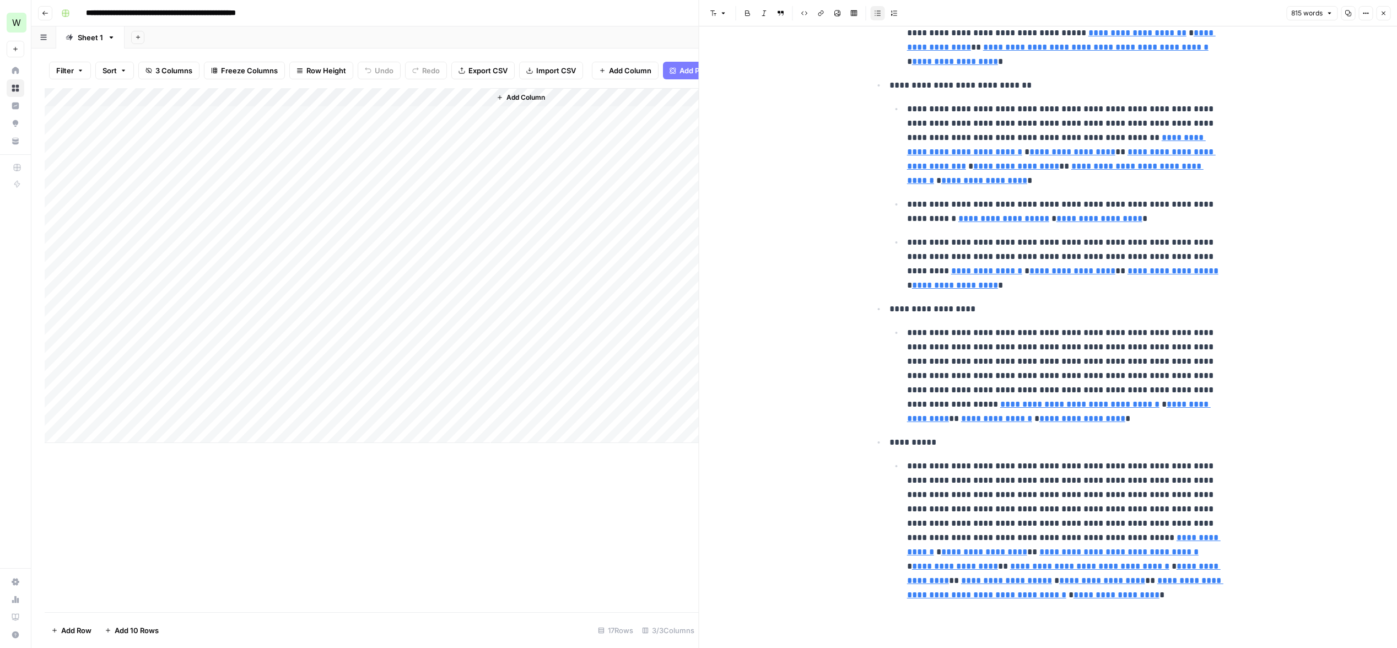
scroll to position [1457, 0]
click at [437, 229] on div "Add Column" at bounding box center [372, 265] width 654 height 355
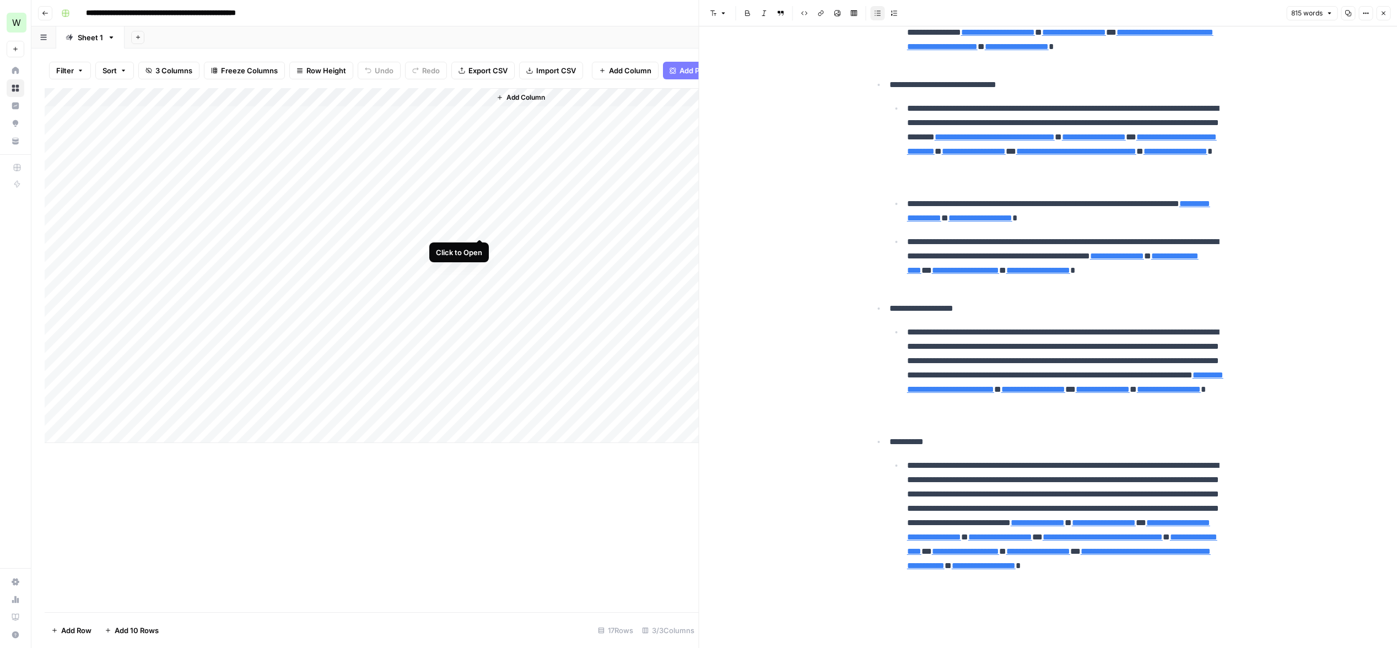
click at [478, 228] on div "Add Column" at bounding box center [372, 265] width 654 height 355
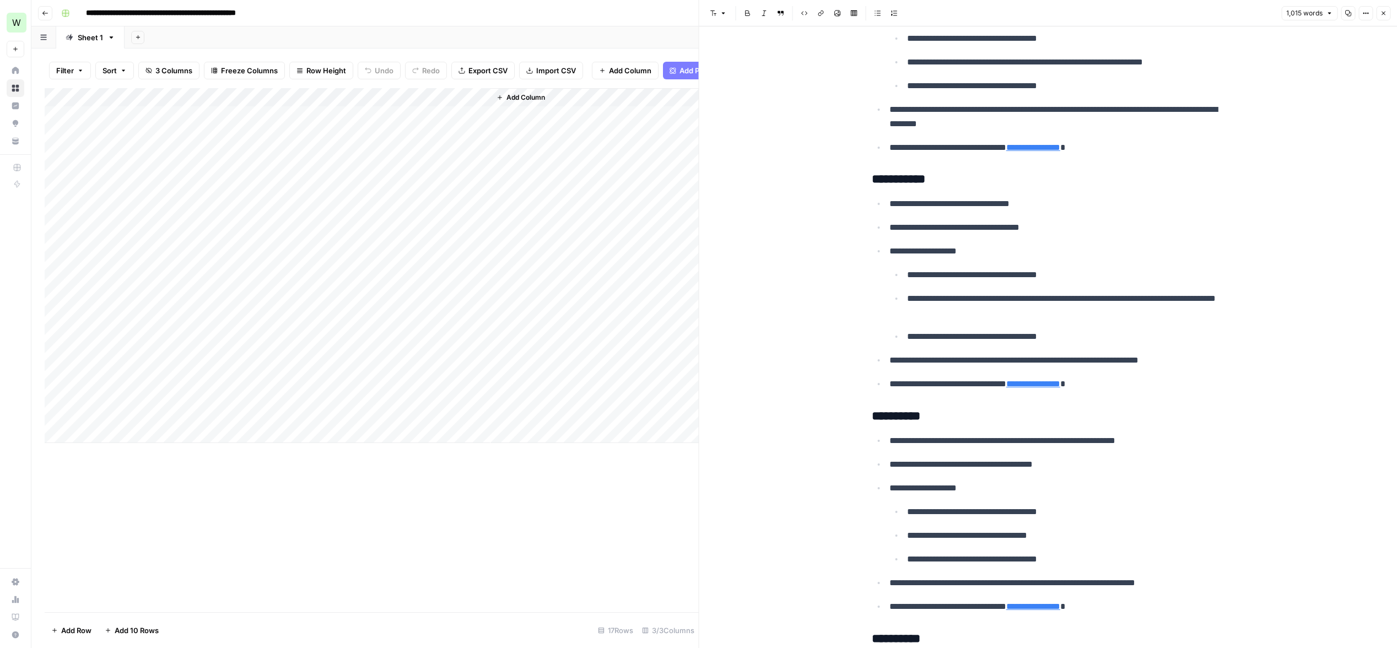
scroll to position [1105, 0]
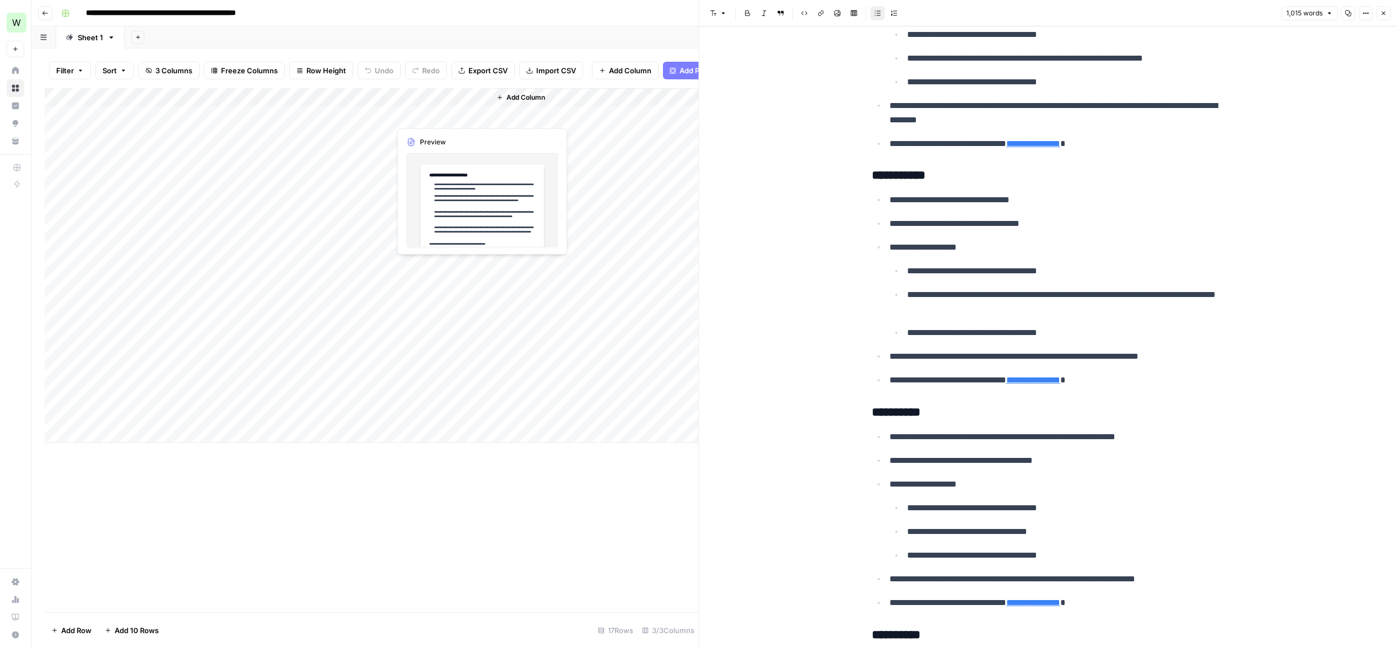
click at [433, 117] on div "Add Column" at bounding box center [372, 265] width 654 height 355
click at [482, 115] on div "Add Column" at bounding box center [372, 265] width 654 height 355
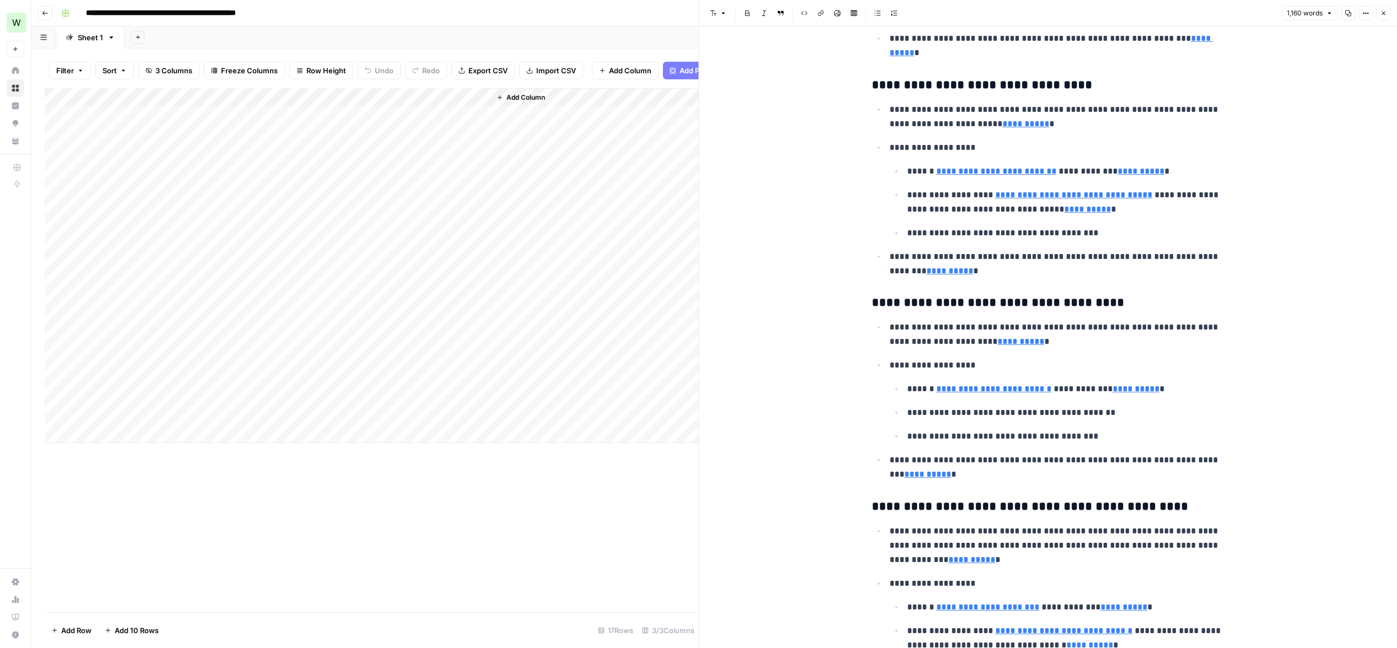
scroll to position [539, 0]
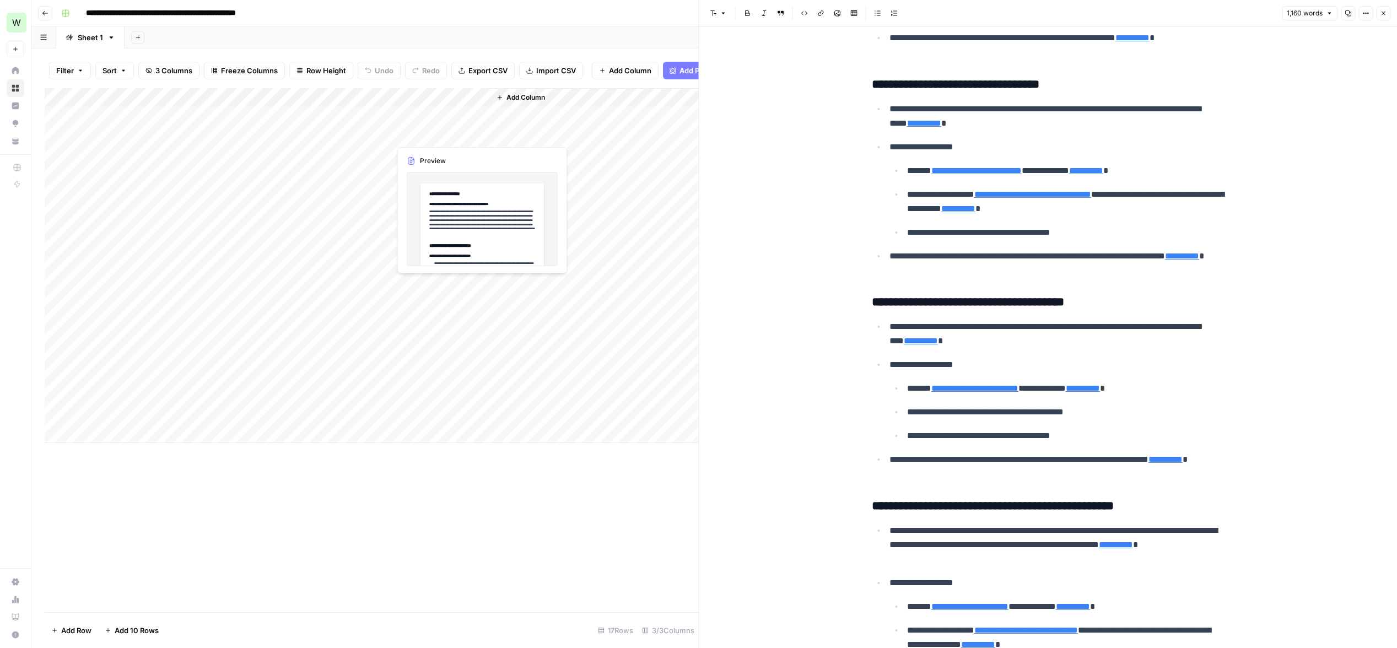
click at [432, 129] on div "Add Column" at bounding box center [372, 265] width 654 height 355
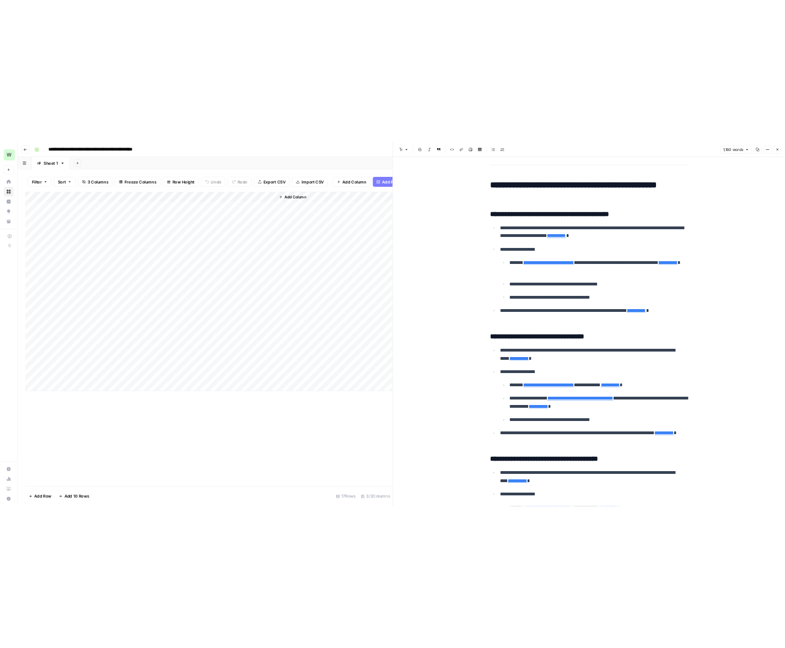
scroll to position [0, 0]
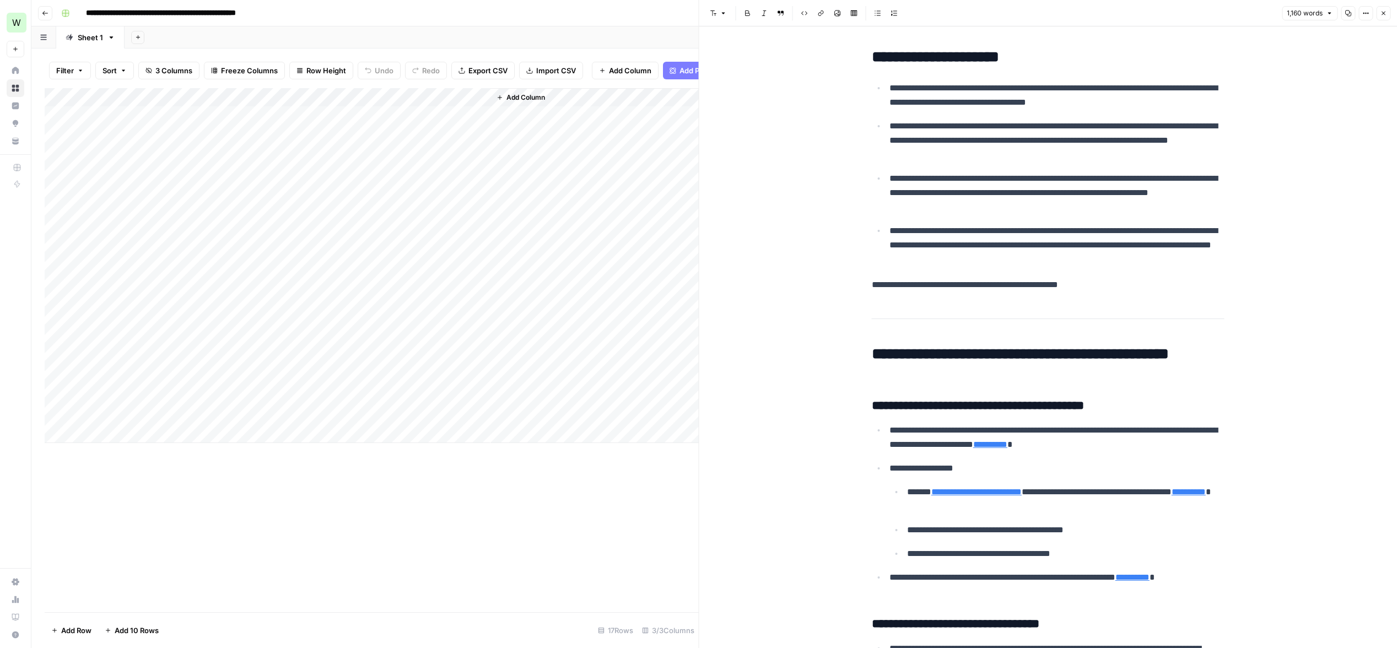
click at [1382, 15] on icon "button" at bounding box center [1383, 13] width 7 height 7
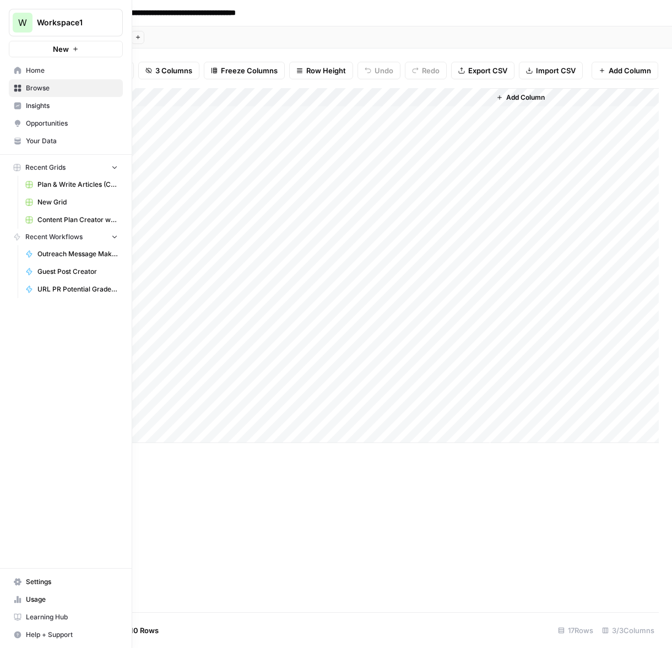
drag, startPoint x: 21, startPoint y: 74, endPoint x: 51, endPoint y: 73, distance: 29.2
click at [22, 74] on link "Home" at bounding box center [66, 71] width 114 height 18
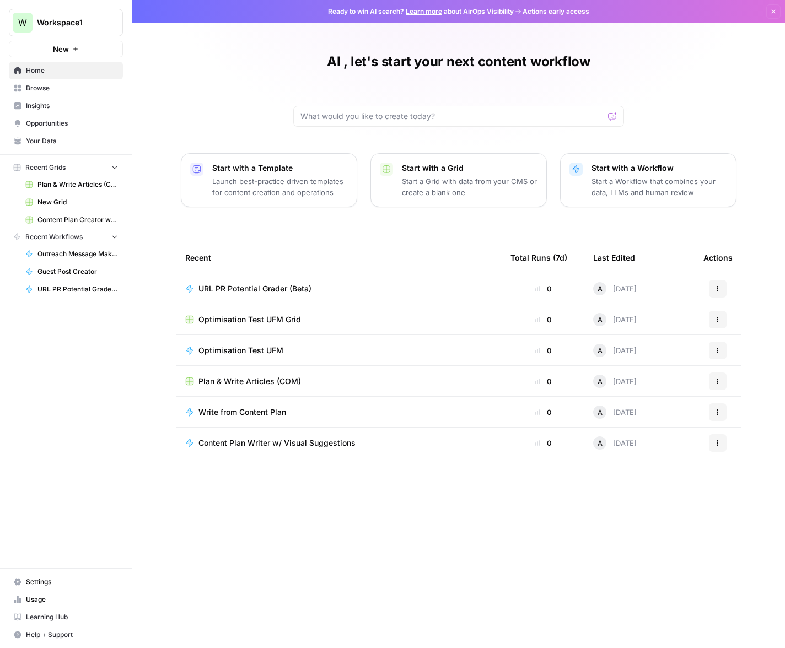
click at [61, 94] on link "Browse" at bounding box center [66, 88] width 114 height 18
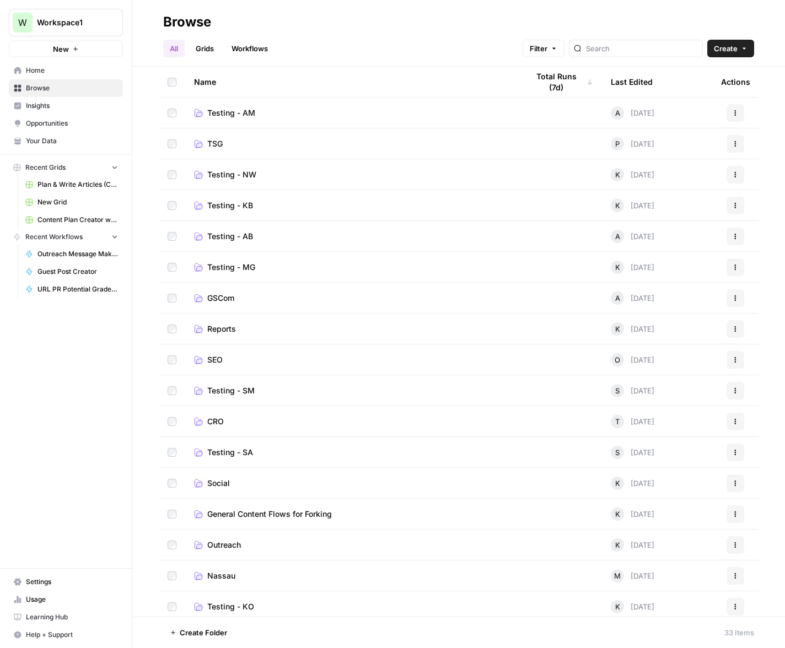
click at [224, 546] on span "Outreach" at bounding box center [224, 544] width 34 height 11
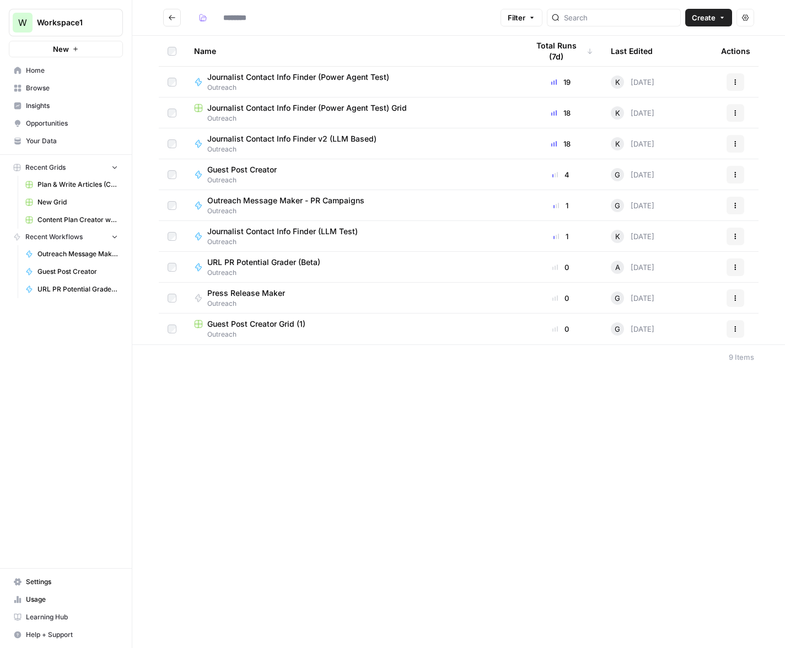
type input "********"
click at [256, 114] on span "Outreach" at bounding box center [352, 119] width 316 height 10
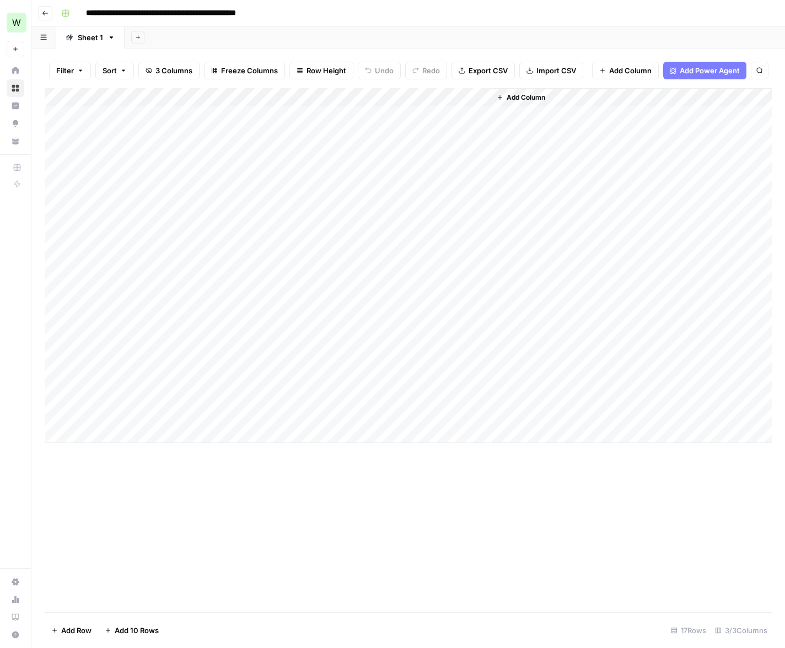
click at [159, 115] on div "Add Column" at bounding box center [408, 265] width 727 height 355
click at [319, 116] on div "Add Column" at bounding box center [408, 265] width 727 height 355
click at [429, 117] on div "Add Column" at bounding box center [408, 265] width 727 height 355
click at [481, 117] on div "Add Column" at bounding box center [408, 265] width 727 height 355
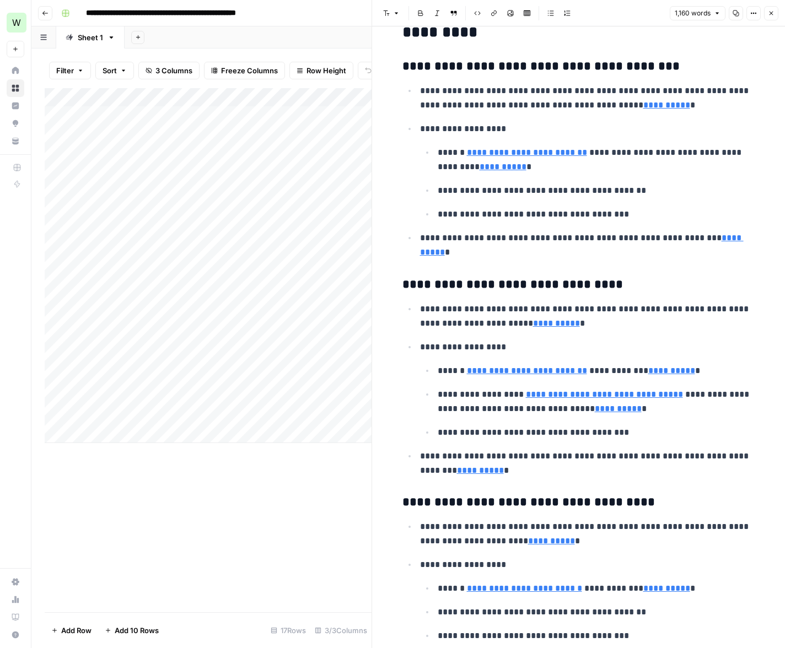
scroll to position [341, 0]
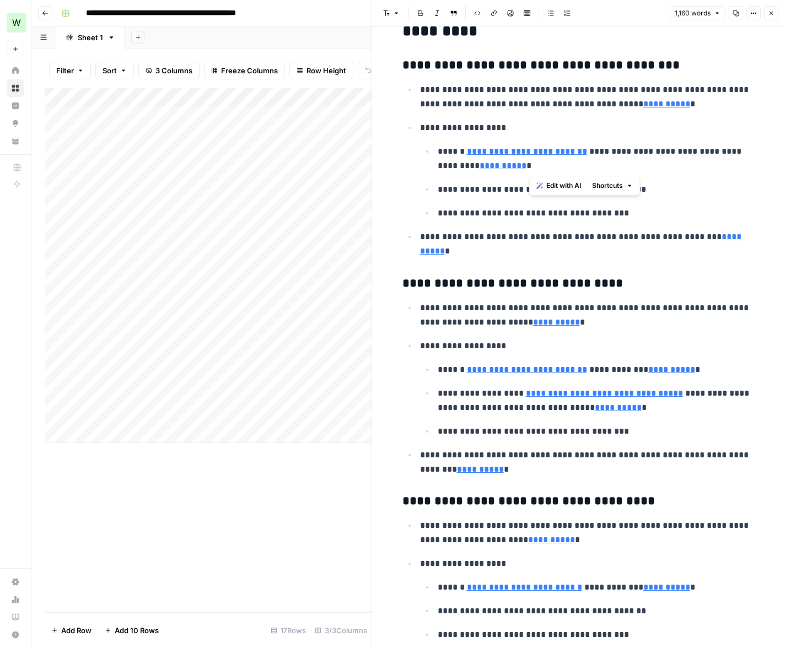
drag, startPoint x: 627, startPoint y: 159, endPoint x: 658, endPoint y: 167, distance: 32.5
click at [658, 167] on p "**********" at bounding box center [596, 158] width 317 height 29
click at [678, 171] on p "**********" at bounding box center [596, 158] width 317 height 29
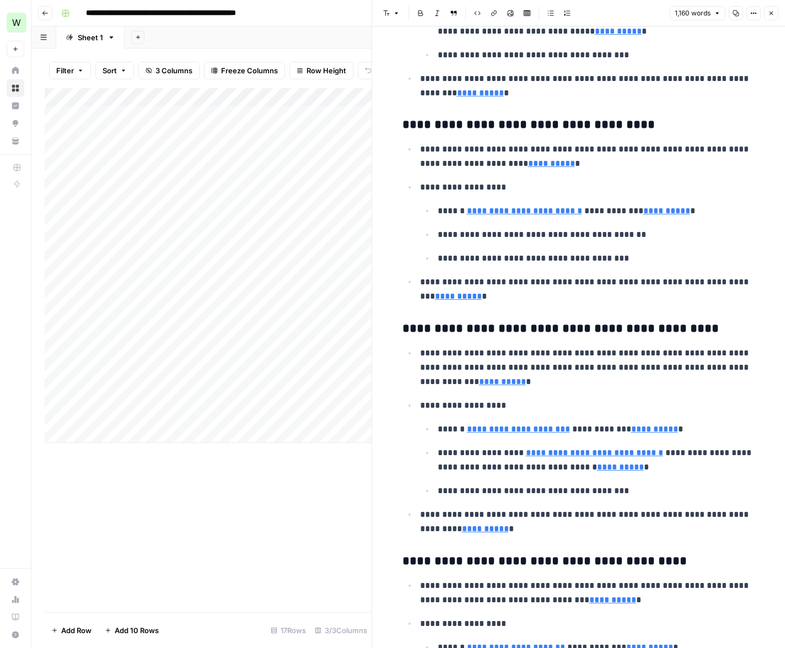
scroll to position [744, 0]
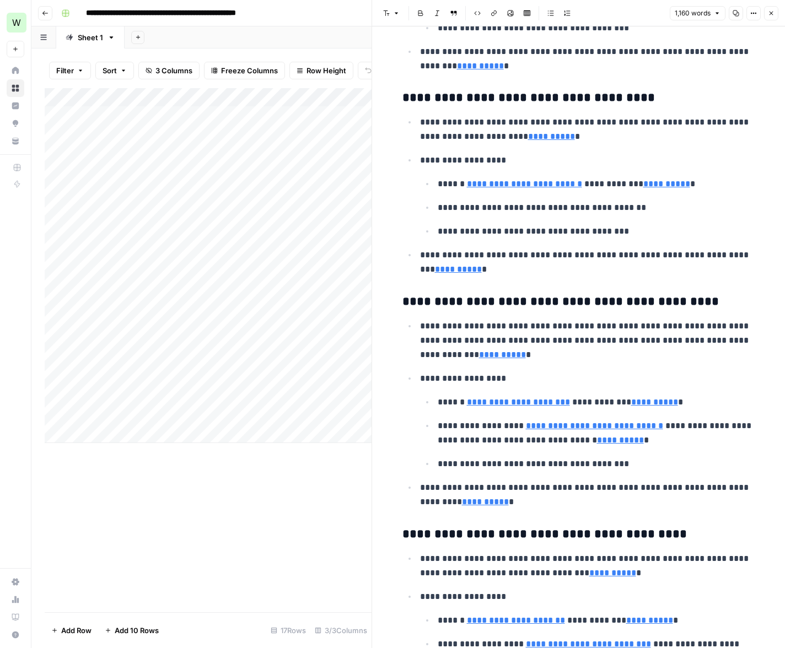
click at [317, 120] on div "Add Column" at bounding box center [208, 265] width 327 height 355
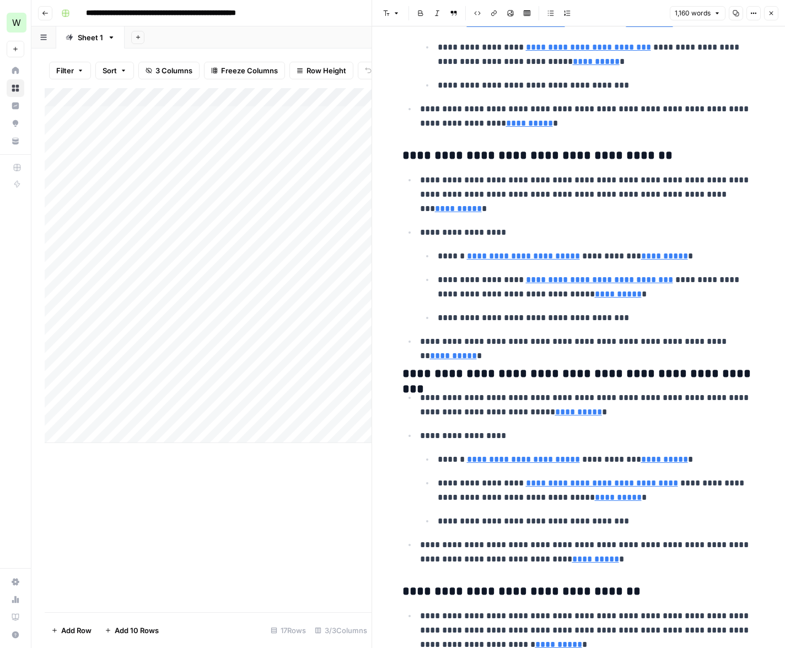
scroll to position [1409, 0]
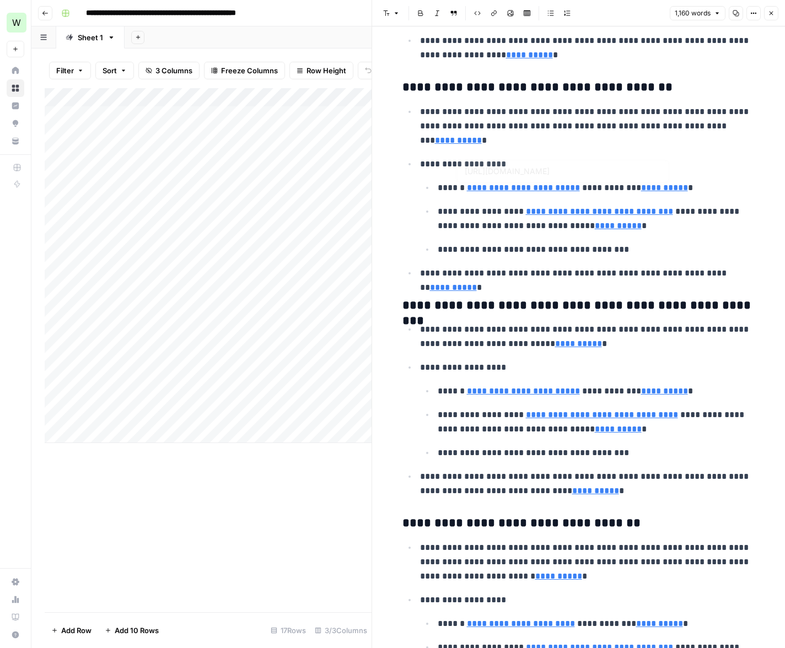
type input "[URL][DOMAIN_NAME]"
click at [770, 14] on icon "button" at bounding box center [771, 13] width 7 height 7
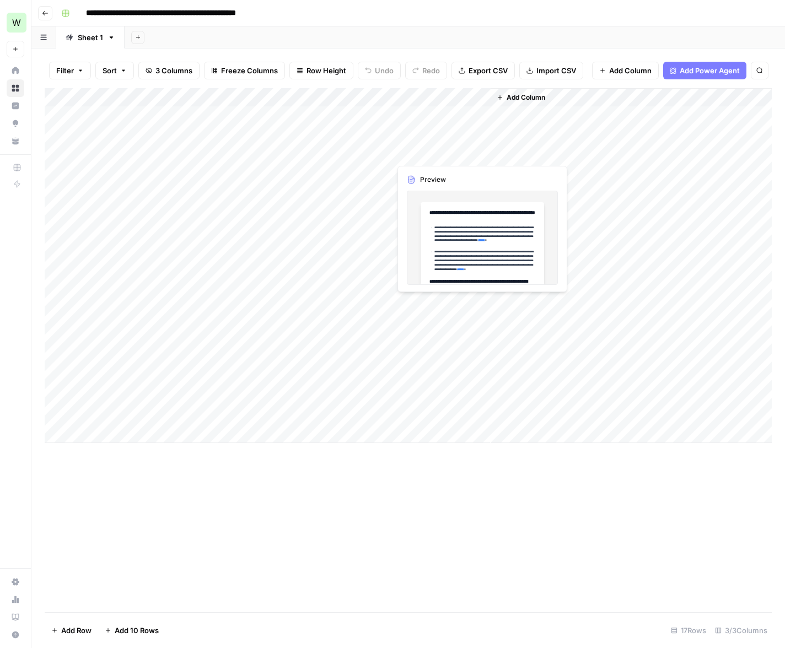
click at [422, 152] on div "Add Column" at bounding box center [408, 265] width 727 height 355
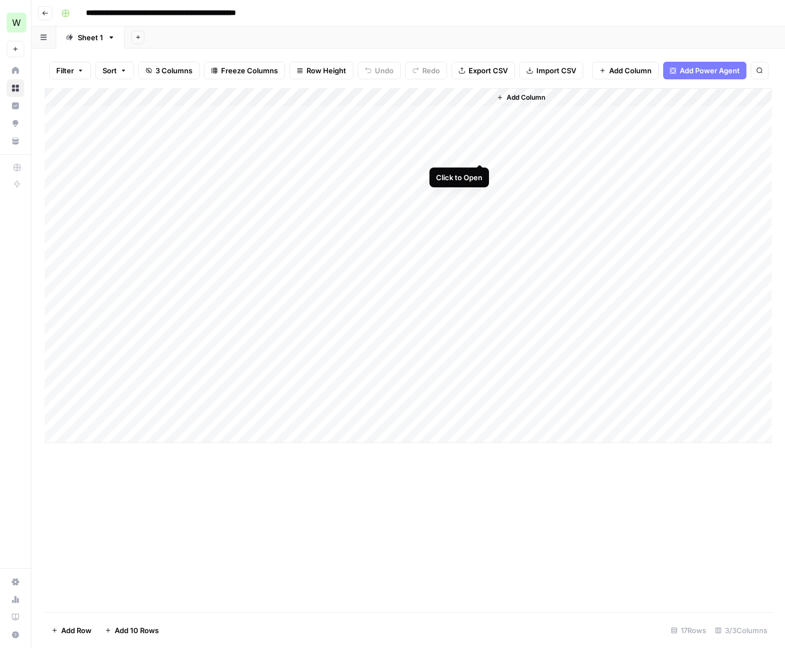
click at [479, 154] on div "Add Column" at bounding box center [408, 265] width 727 height 355
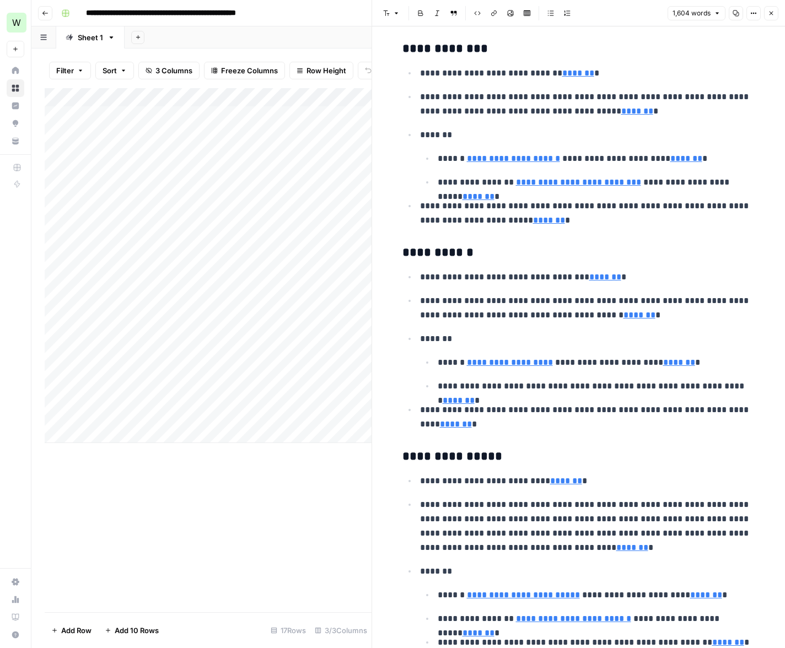
scroll to position [290, 0]
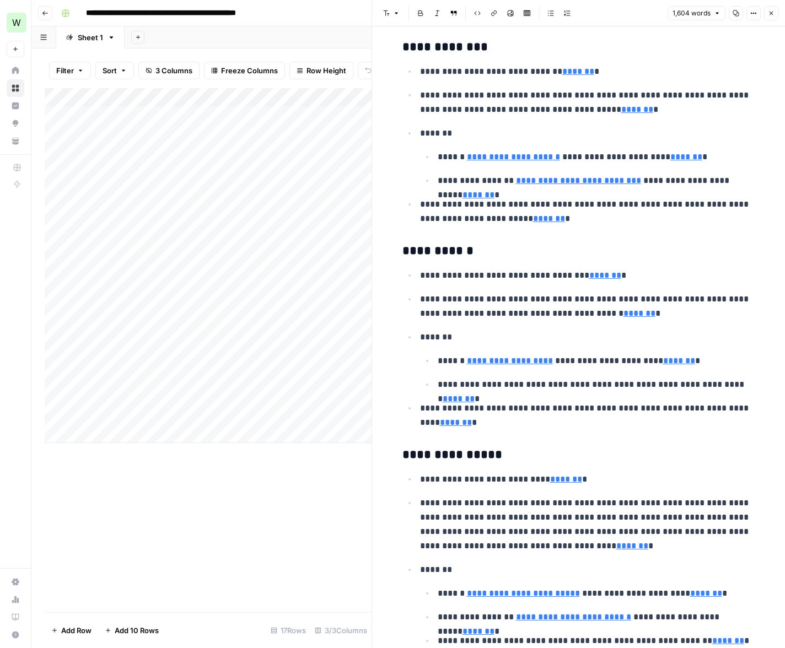
click at [773, 14] on icon "button" at bounding box center [771, 13] width 7 height 7
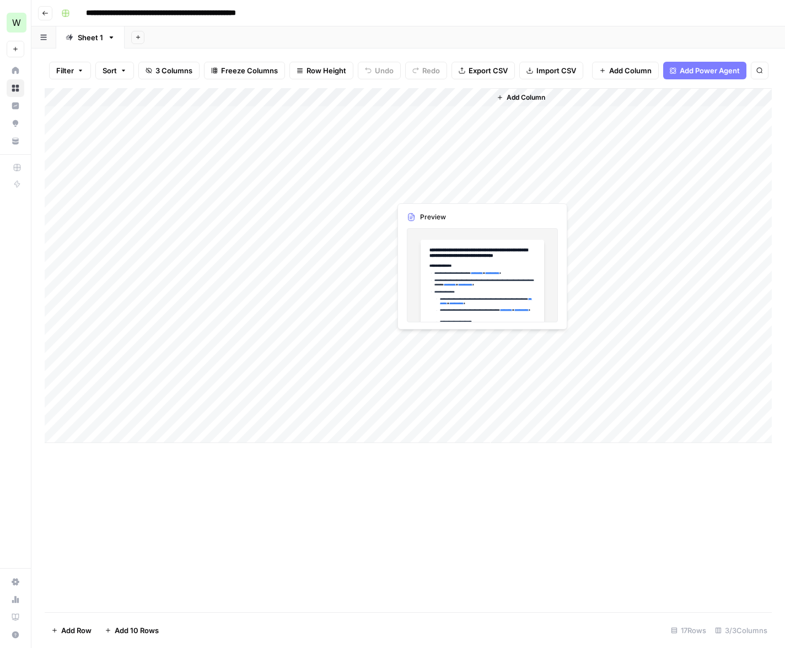
click at [422, 192] on div "Add Column" at bounding box center [408, 265] width 727 height 355
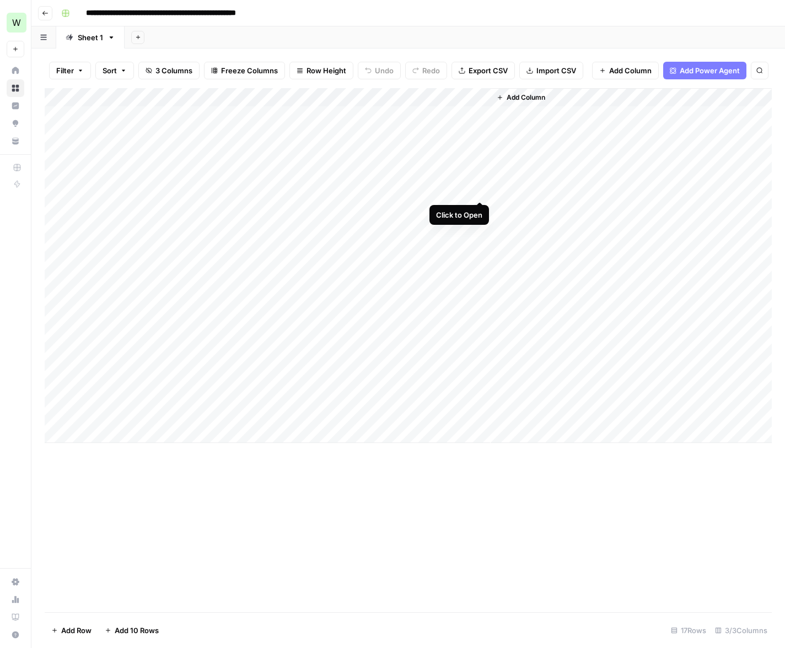
click at [475, 190] on div "Add Column" at bounding box center [408, 265] width 727 height 355
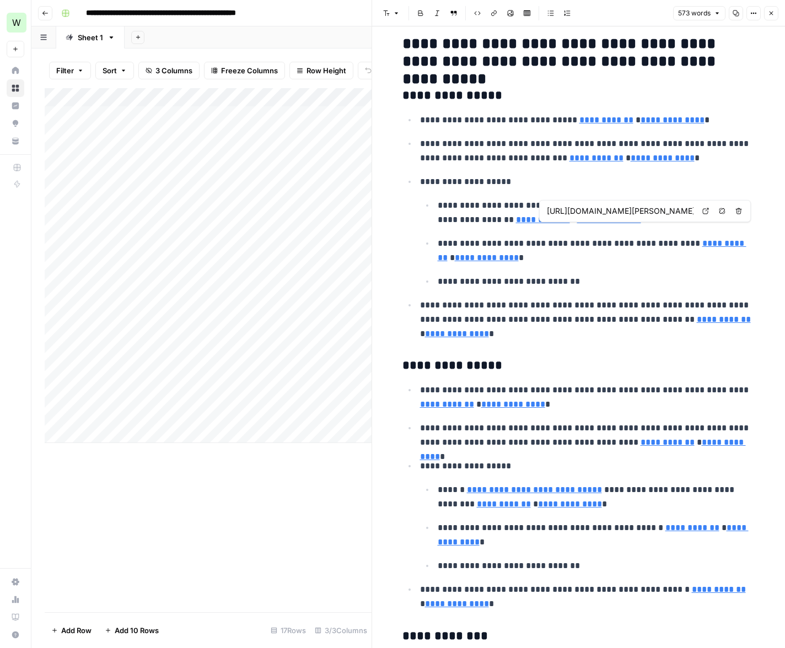
scroll to position [30, 0]
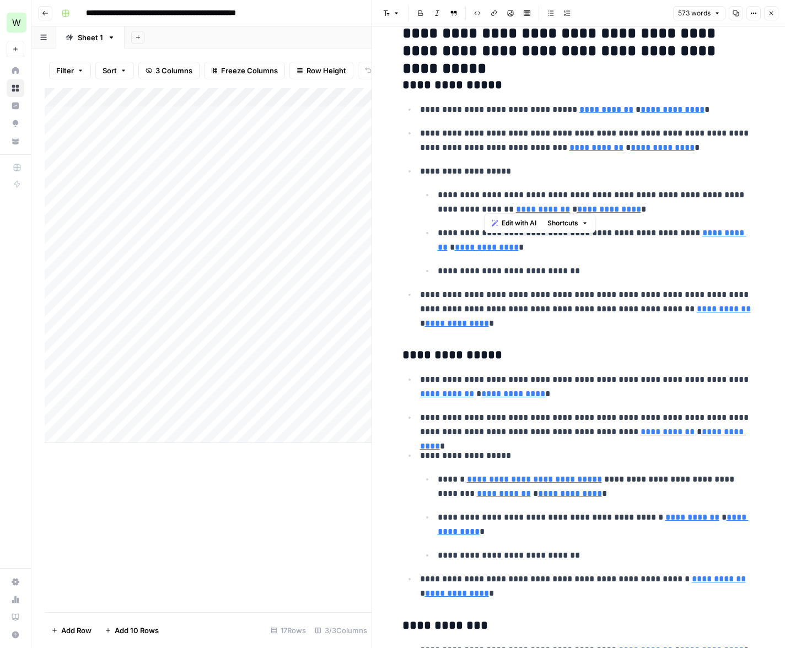
drag, startPoint x: 485, startPoint y: 187, endPoint x: 651, endPoint y: 204, distance: 166.7
click at [651, 204] on p "**********" at bounding box center [596, 202] width 317 height 29
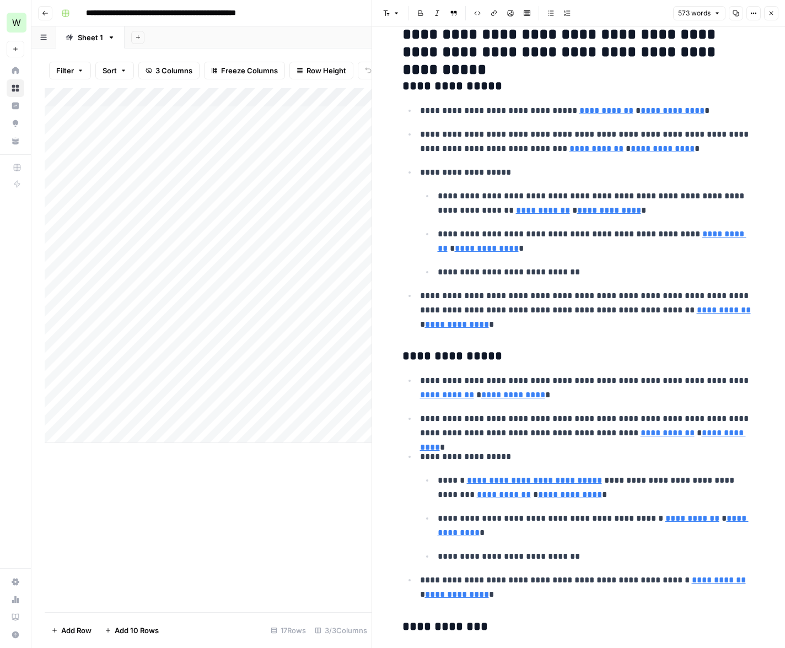
click at [448, 169] on p "**********" at bounding box center [587, 172] width 335 height 14
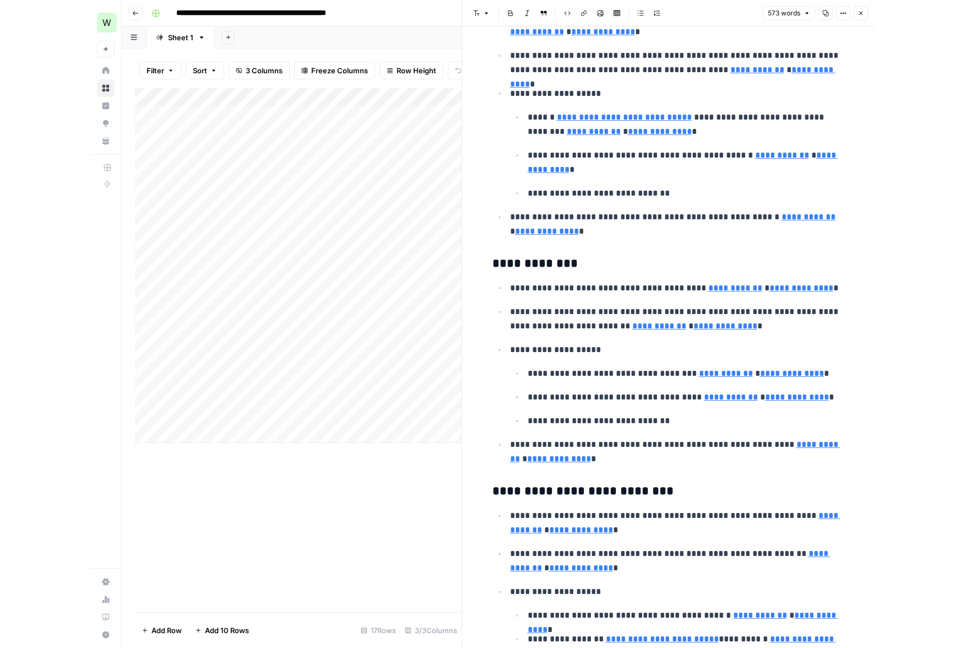
scroll to position [322, 0]
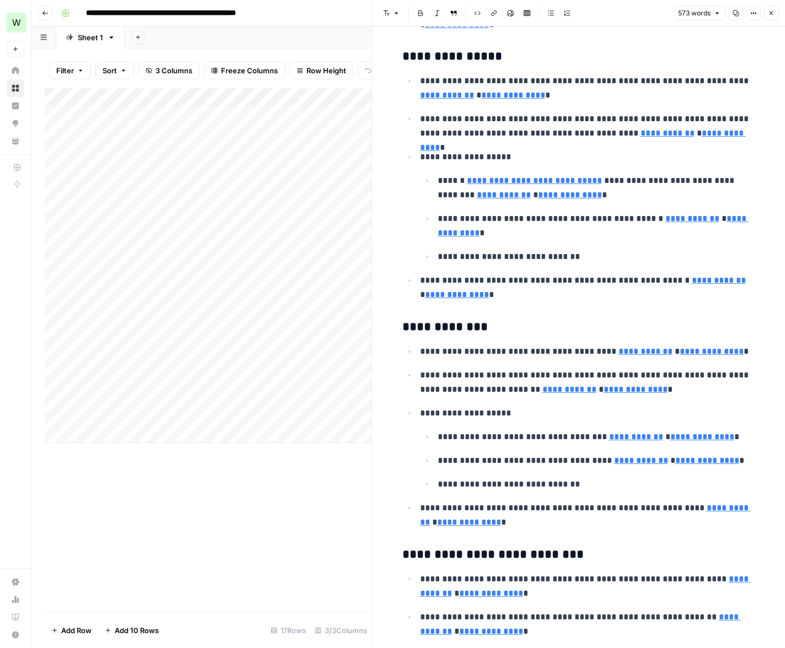
drag, startPoint x: 771, startPoint y: 15, endPoint x: 739, endPoint y: 103, distance: 93.1
click at [771, 15] on icon "button" at bounding box center [771, 13] width 7 height 7
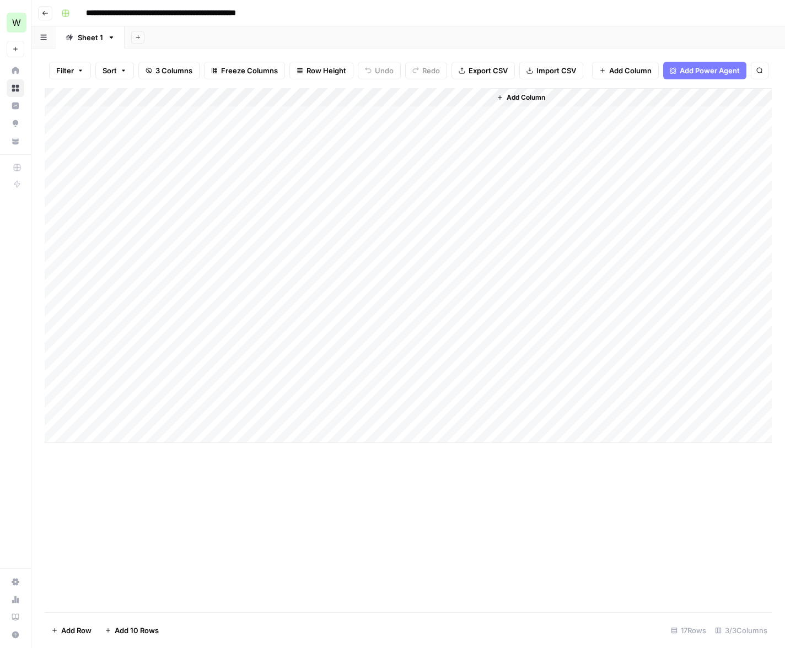
click at [181, 432] on div "Add Column" at bounding box center [408, 265] width 727 height 355
type textarea "**********"
click at [283, 489] on div "Add Column" at bounding box center [408, 350] width 727 height 524
click at [315, 434] on div "Add Column" at bounding box center [408, 275] width 727 height 374
click at [297, 439] on div "Add Column" at bounding box center [408, 275] width 727 height 374
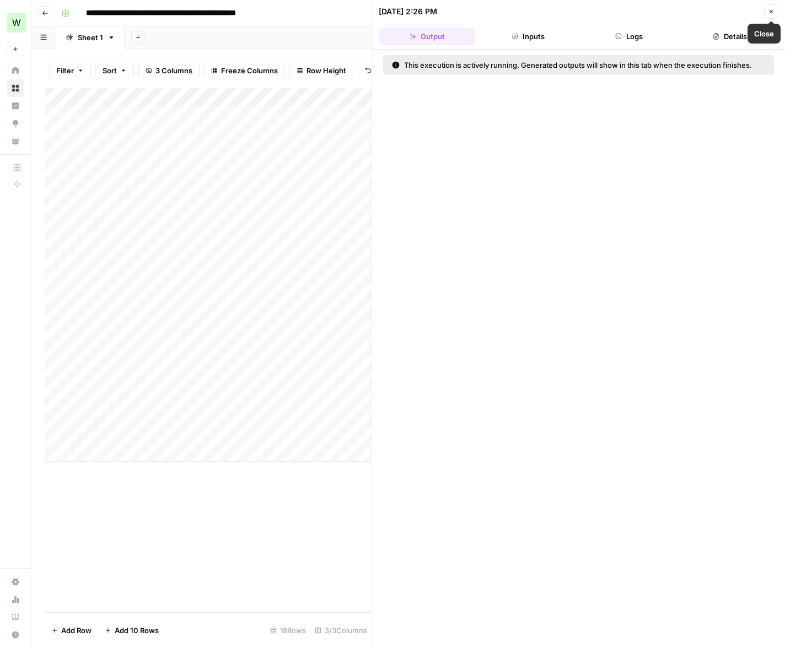
click at [773, 14] on icon "button" at bounding box center [771, 11] width 7 height 7
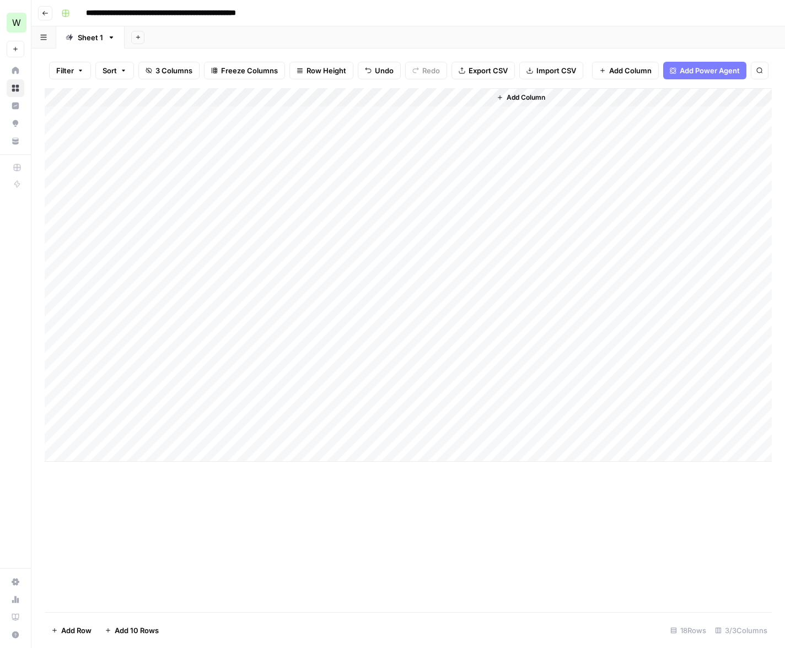
click at [346, 433] on div "Add Column" at bounding box center [408, 275] width 727 height 374
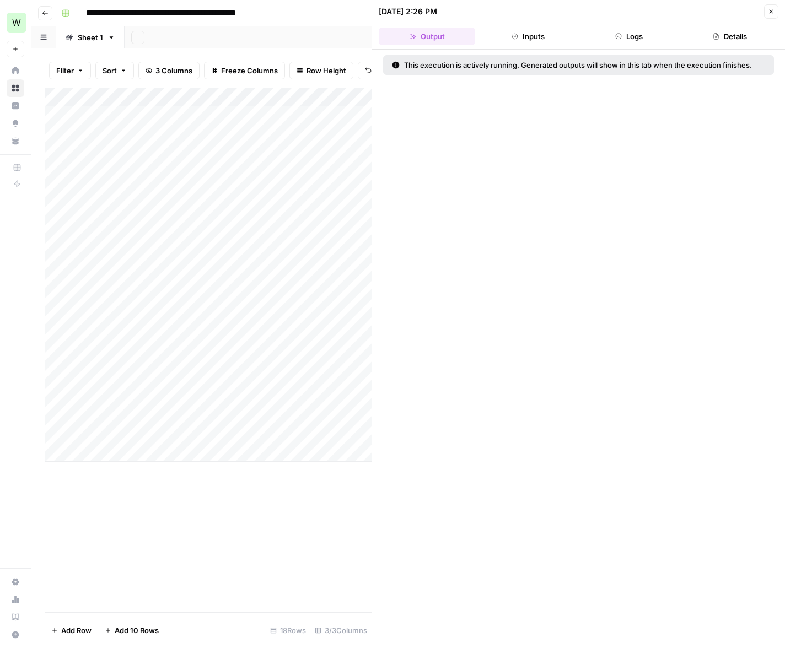
click at [771, 14] on icon "button" at bounding box center [771, 11] width 7 height 7
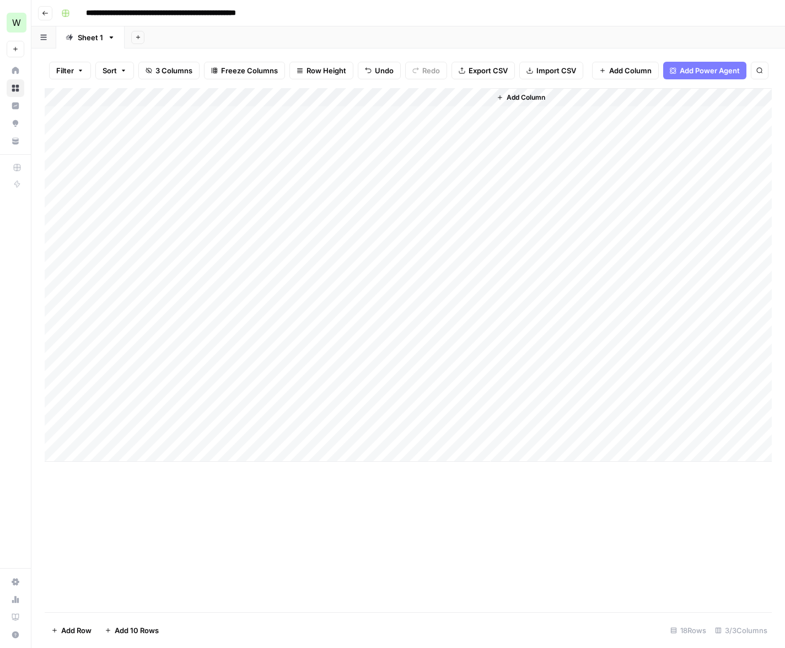
click at [170, 436] on div "Add Column" at bounding box center [408, 275] width 727 height 374
click at [170, 436] on textarea "**********" at bounding box center [171, 434] width 176 height 15
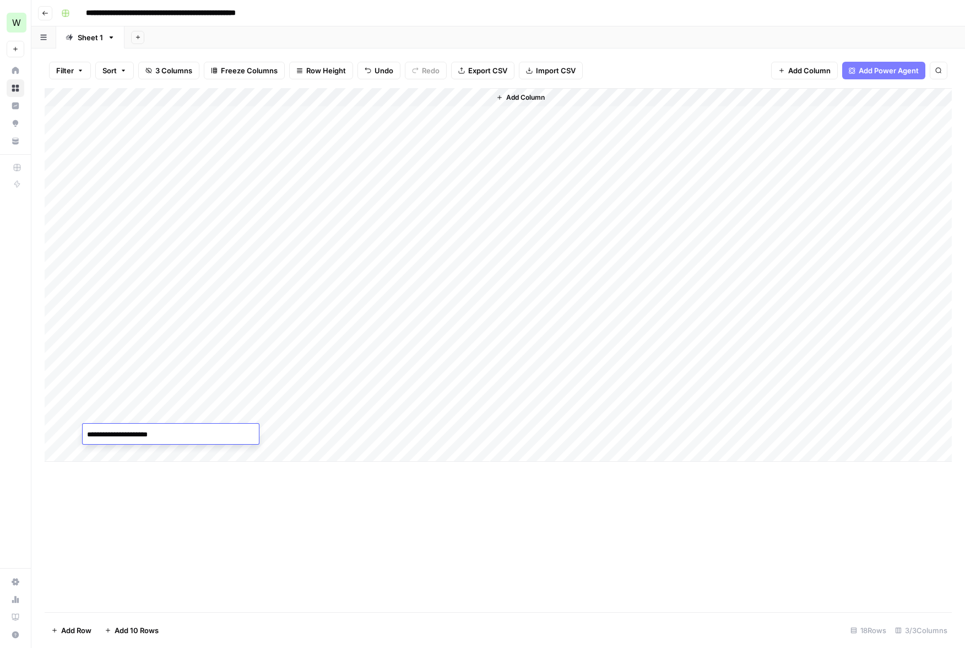
click at [323, 434] on div "Add Column" at bounding box center [499, 275] width 908 height 374
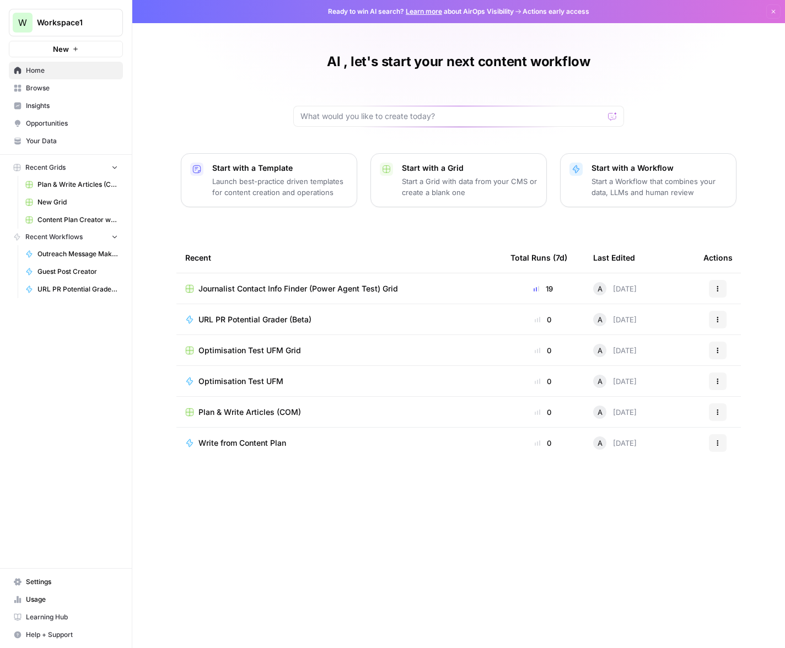
click at [68, 90] on span "Browse" at bounding box center [72, 88] width 92 height 10
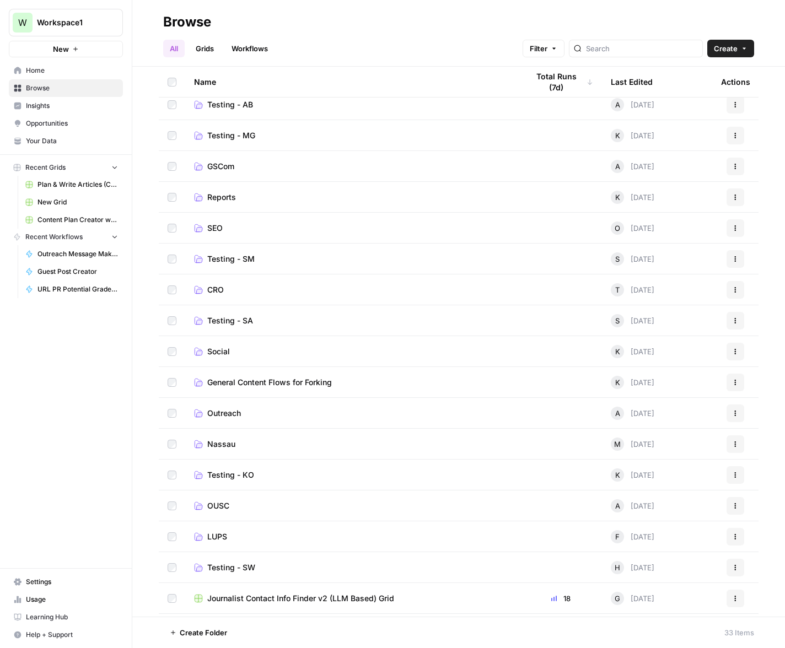
scroll to position [147, 0]
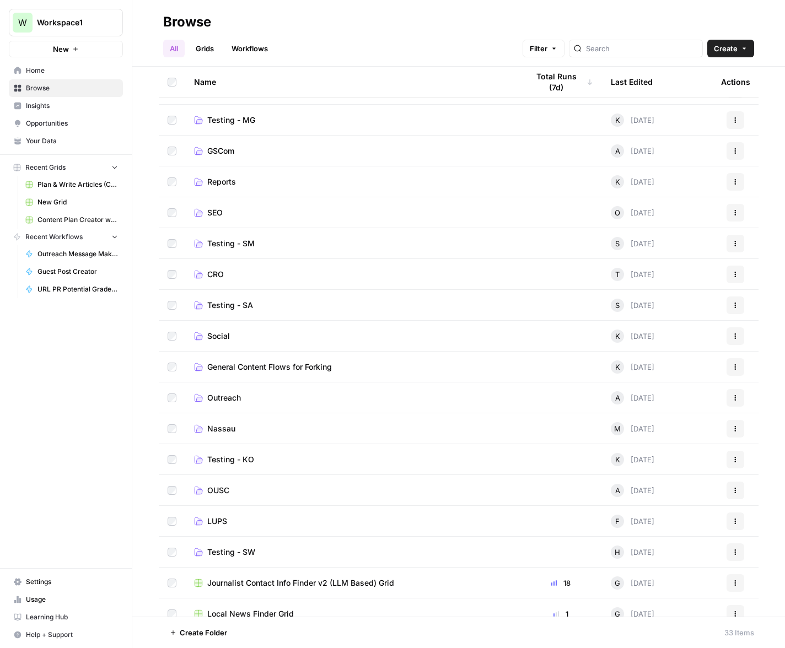
click at [223, 396] on span "Outreach" at bounding box center [224, 397] width 34 height 11
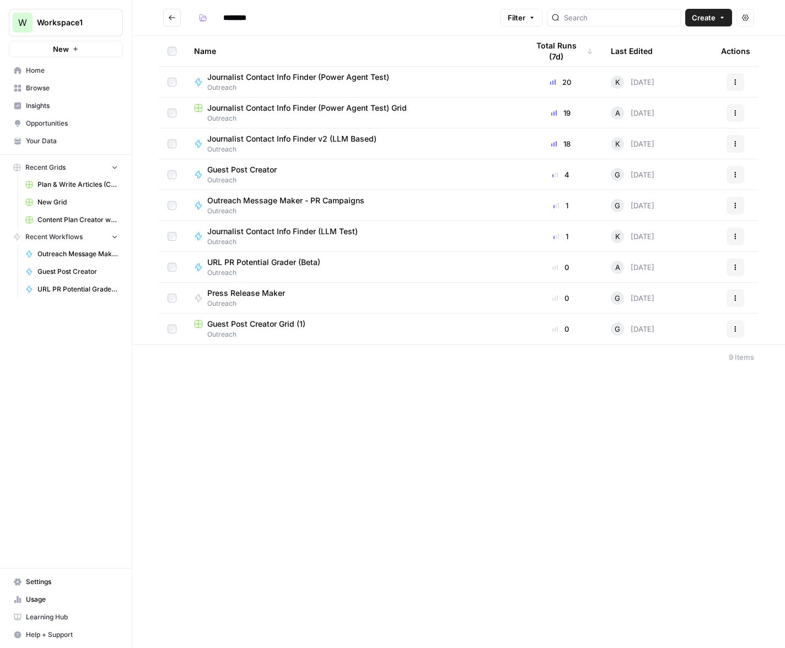
click at [257, 271] on span "Outreach" at bounding box center [268, 273] width 122 height 10
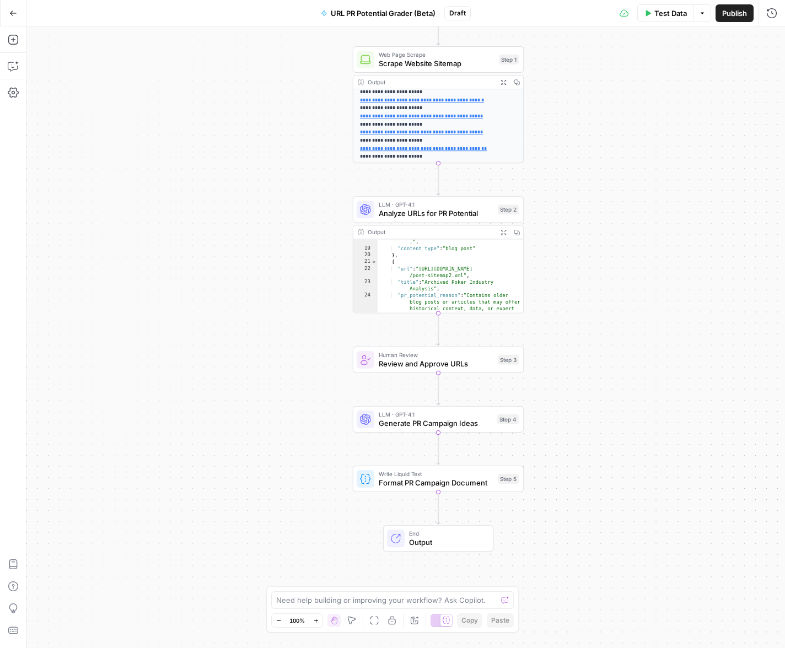
scroll to position [245, 0]
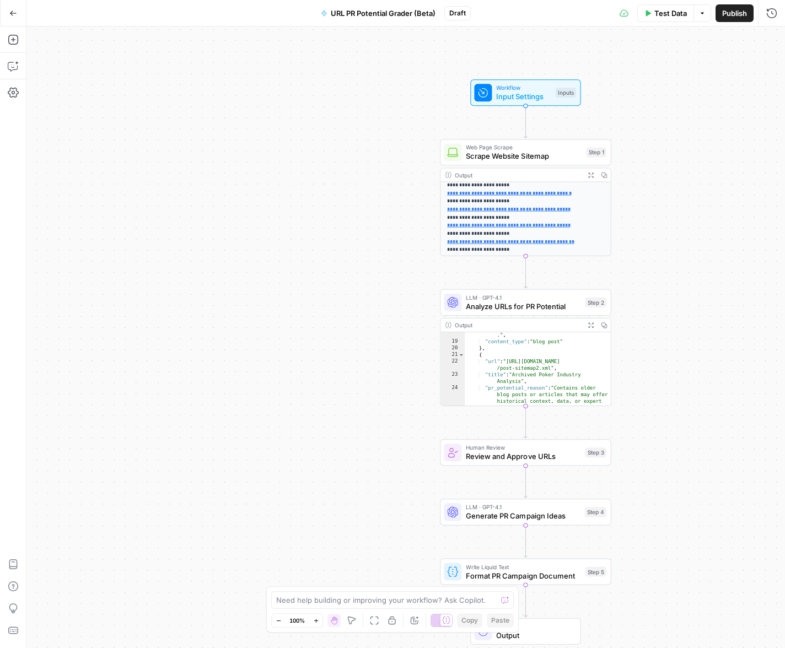
click at [10, 12] on icon "button" at bounding box center [13, 13] width 8 height 8
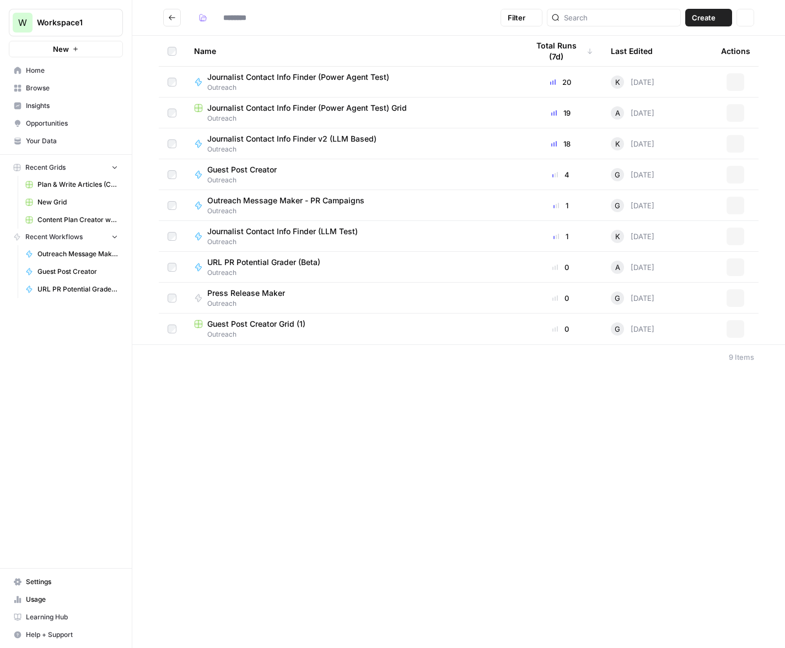
type input "********"
click at [80, 48] on button "New" at bounding box center [66, 49] width 114 height 17
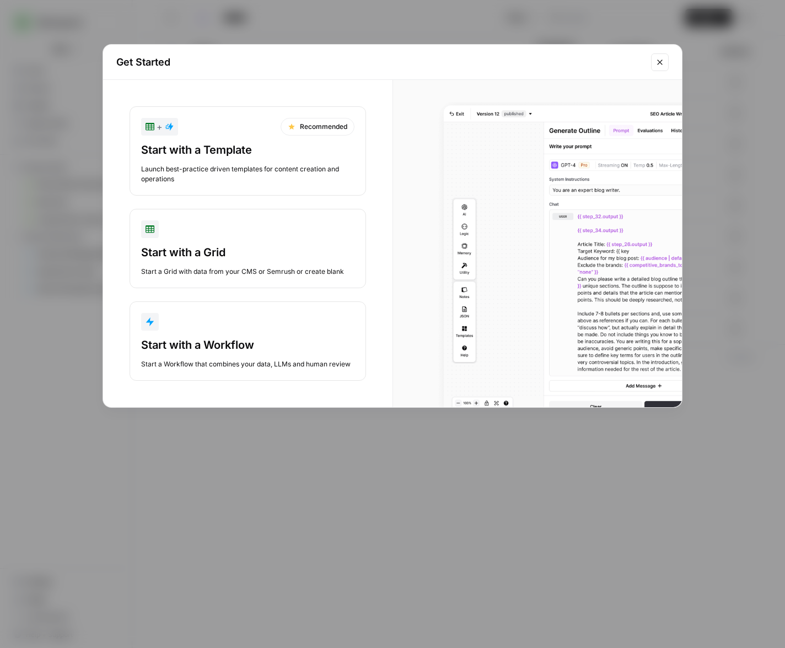
click at [234, 340] on div "Start with a Workflow" at bounding box center [247, 344] width 213 height 15
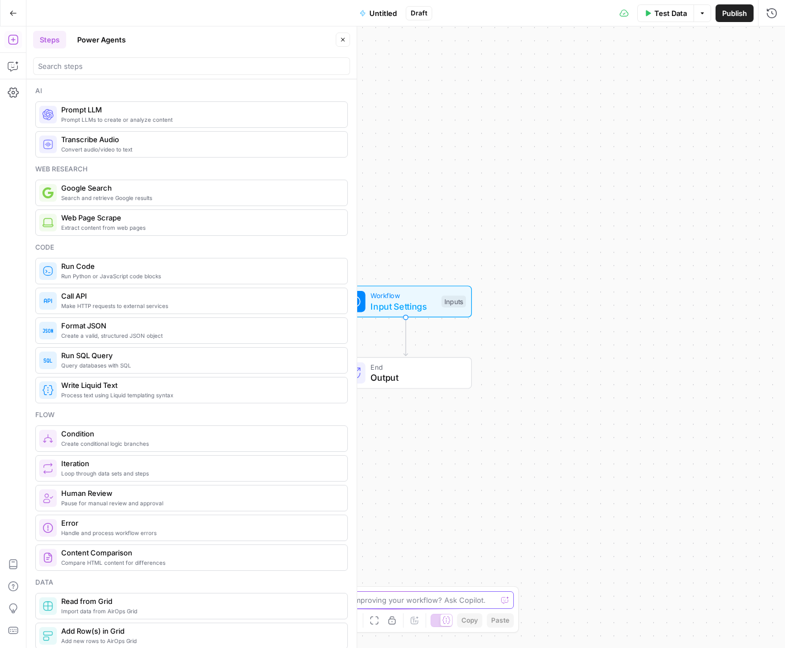
click at [433, 598] on textarea at bounding box center [386, 600] width 220 height 11
click at [12, 8] on button "Go Back" at bounding box center [13, 13] width 20 height 20
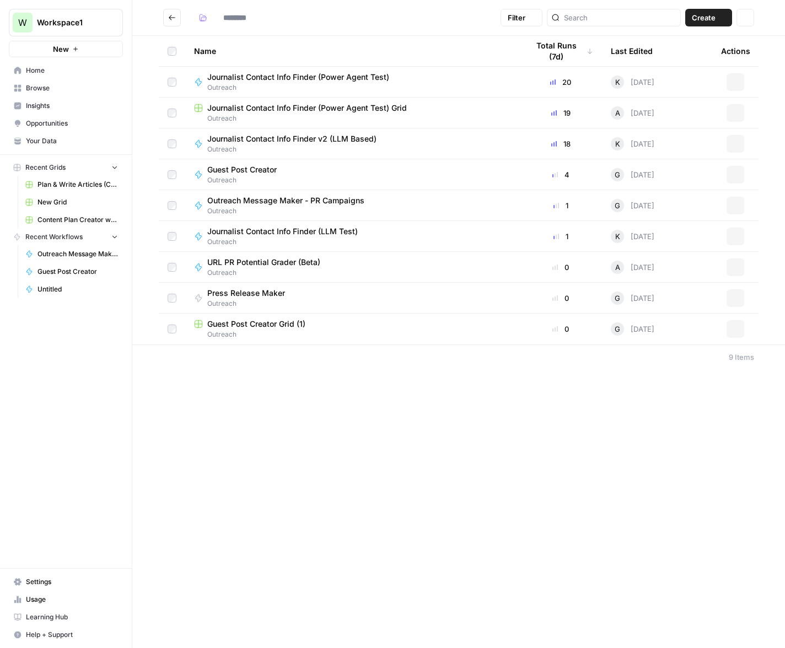
type input "********"
click at [69, 94] on link "Browse" at bounding box center [66, 88] width 114 height 18
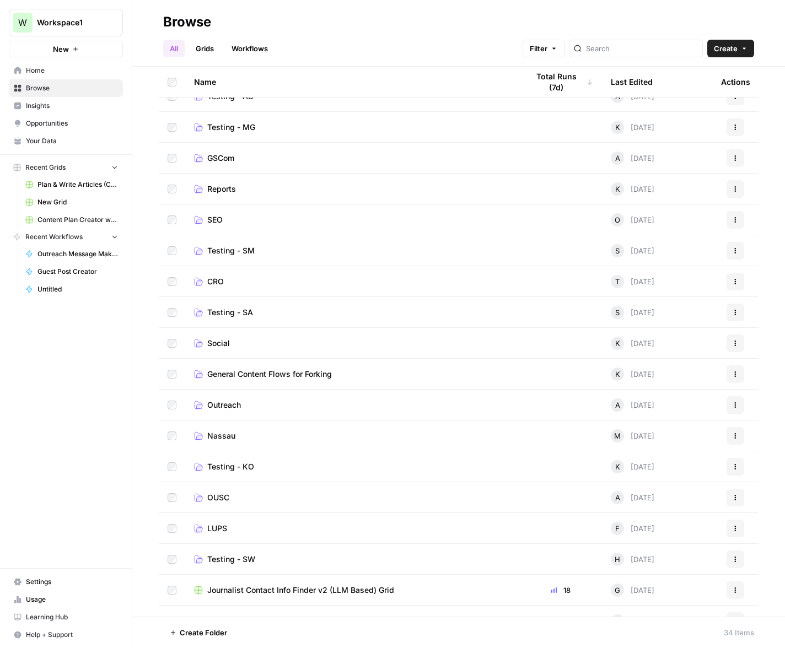
scroll to position [158, 0]
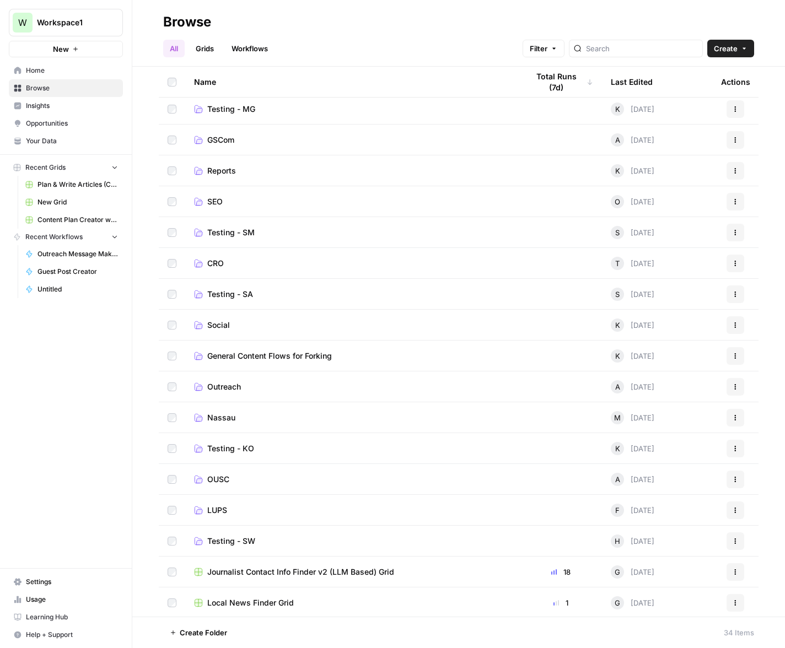
click at [245, 390] on link "Outreach" at bounding box center [352, 386] width 316 height 11
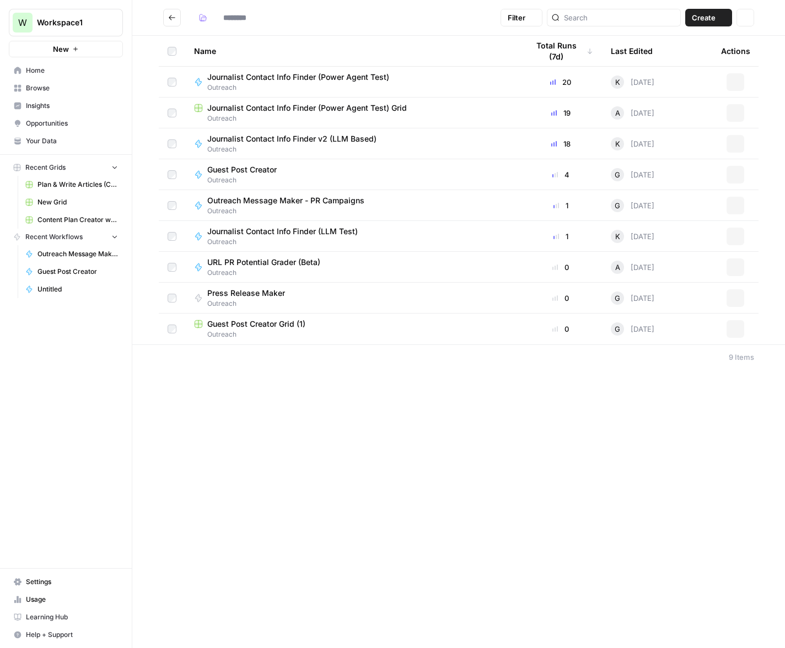
type input "********"
click at [272, 144] on span "Outreach" at bounding box center [296, 149] width 178 height 10
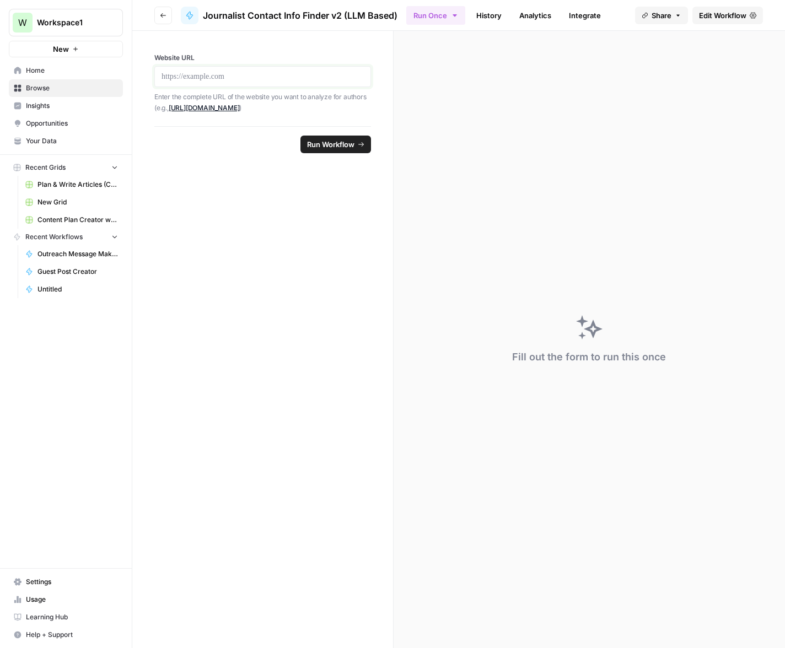
click at [285, 78] on p at bounding box center [262, 76] width 202 height 11
click at [334, 142] on span "Run Workflow" at bounding box center [330, 144] width 47 height 11
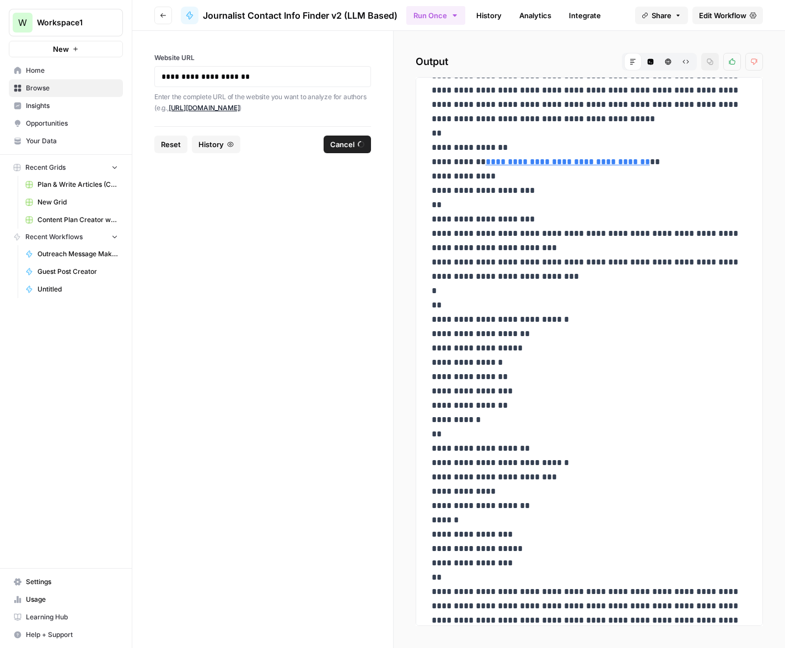
scroll to position [1929, 0]
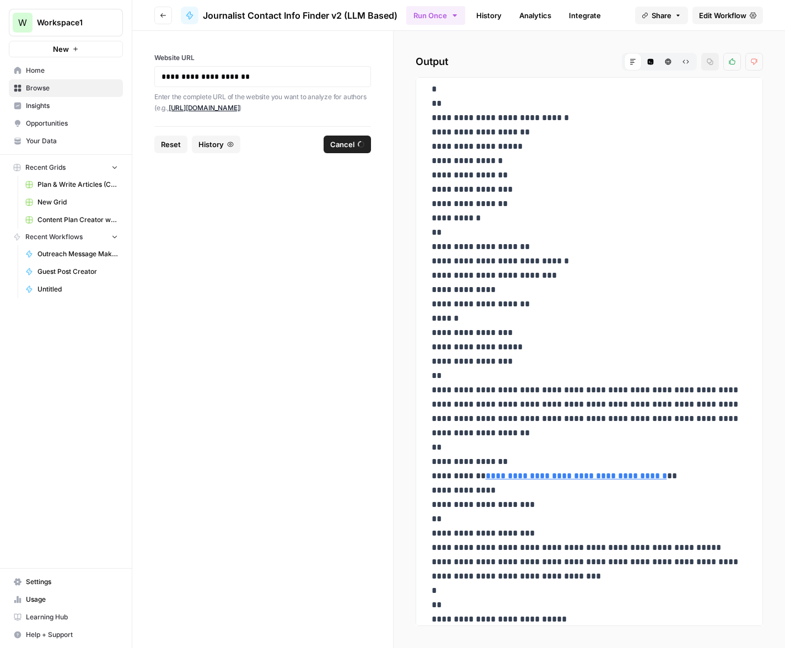
click at [656, 66] on button "Code Editor" at bounding box center [650, 62] width 18 height 18
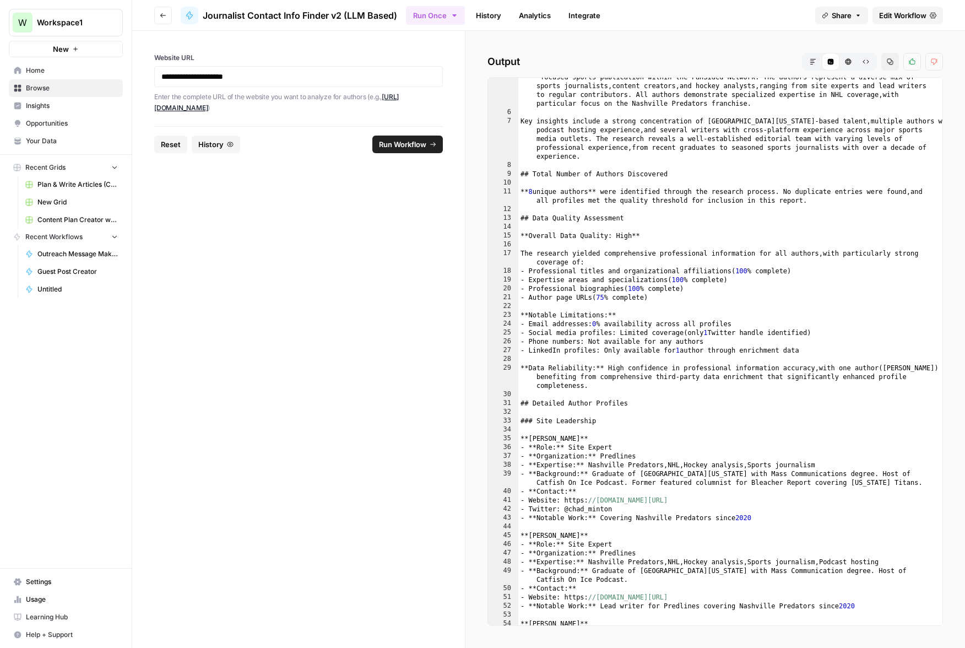
scroll to position [0, 0]
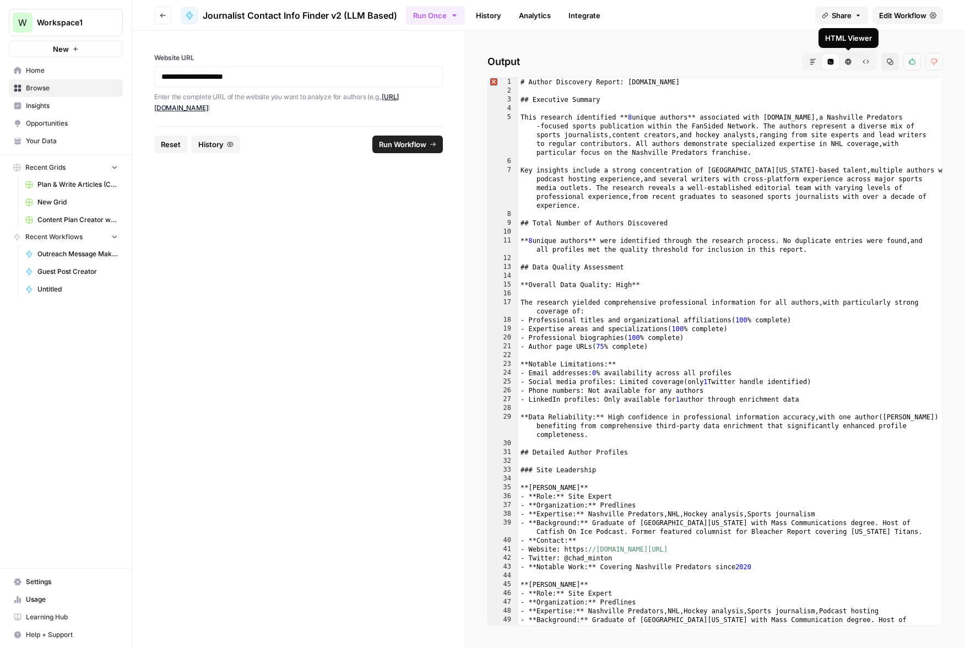
click at [784, 60] on icon "button" at bounding box center [848, 61] width 7 height 7
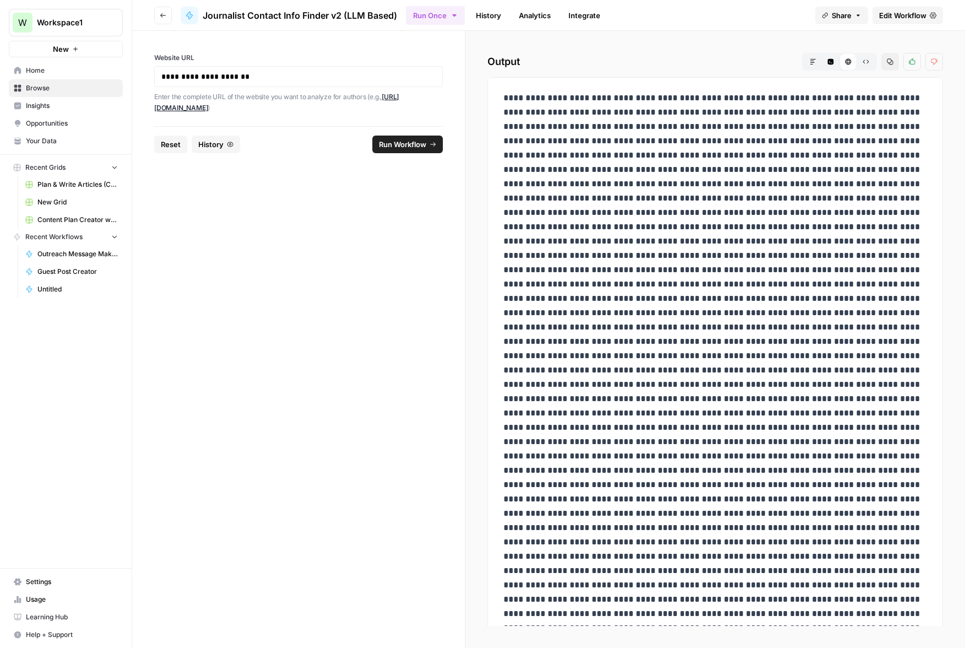
click at [784, 60] on icon "button" at bounding box center [866, 61] width 7 height 7
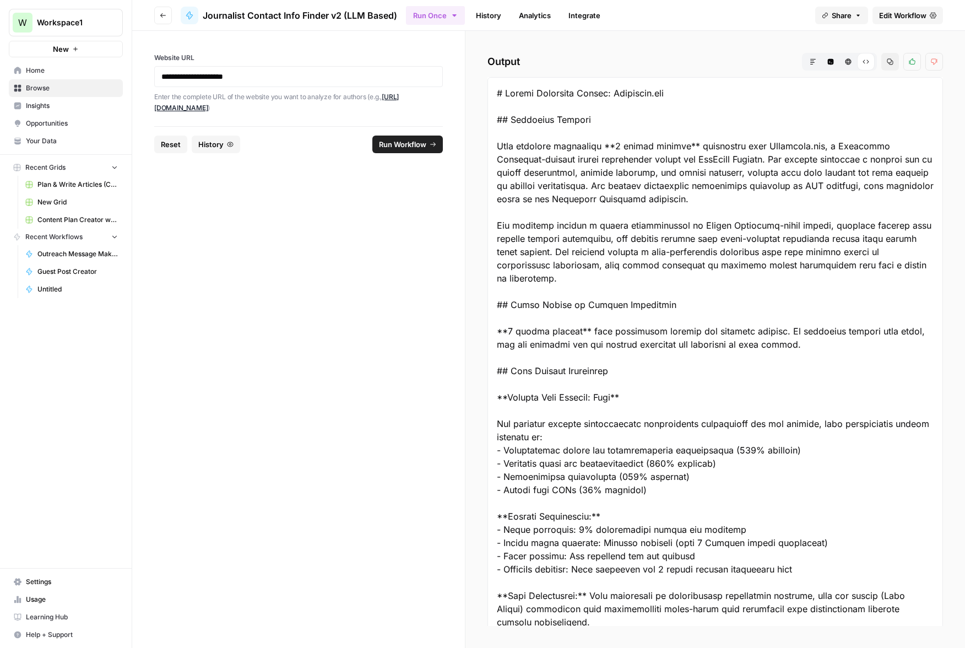
click at [784, 63] on icon "button" at bounding box center [813, 61] width 7 height 7
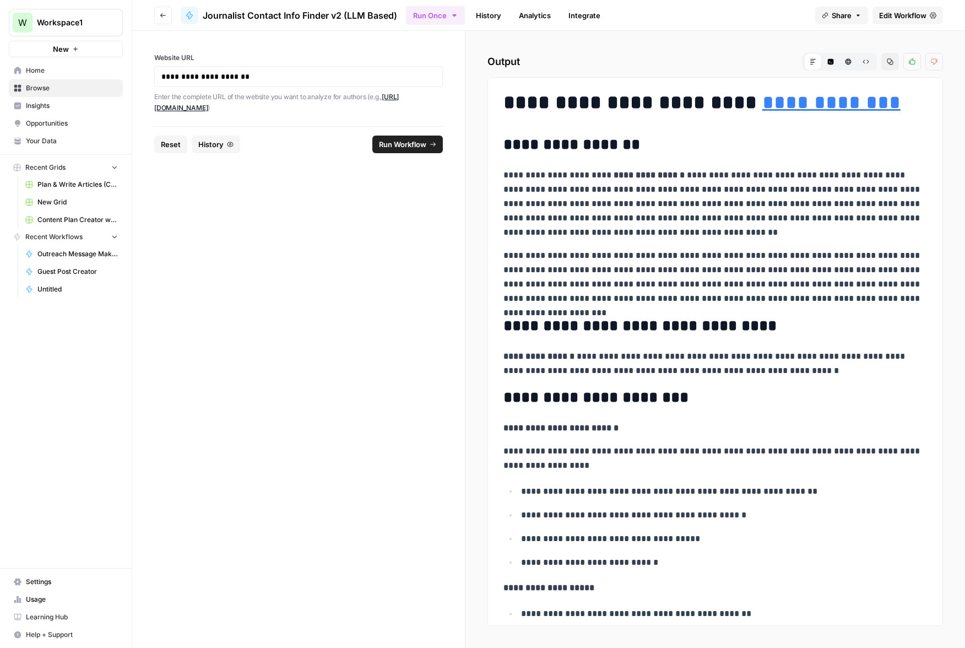
drag, startPoint x: 833, startPoint y: 584, endPoint x: 505, endPoint y: 106, distance: 579.1
